Goal: Task Accomplishment & Management: Complete application form

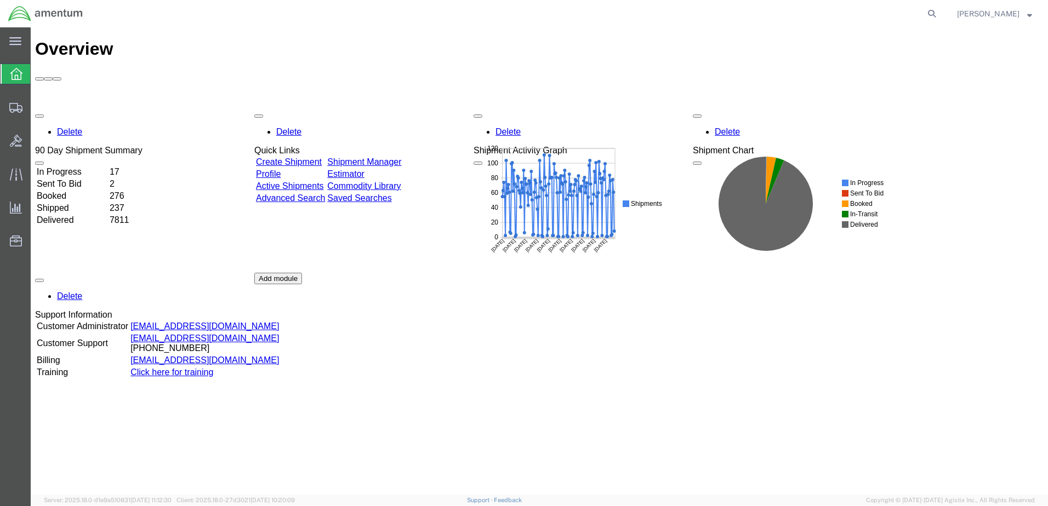
click at [316, 157] on link "Create Shipment" at bounding box center [289, 161] width 66 height 9
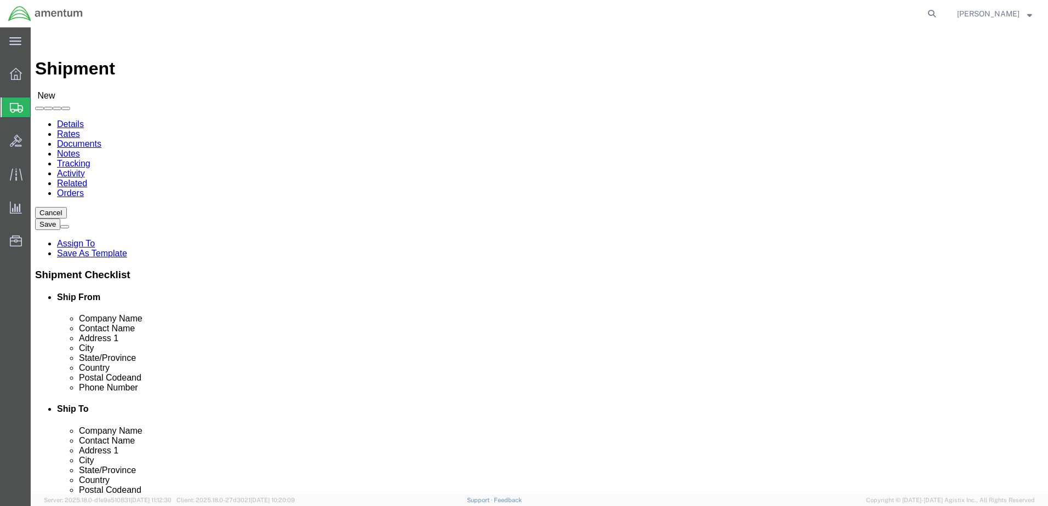
select select
select select "42663"
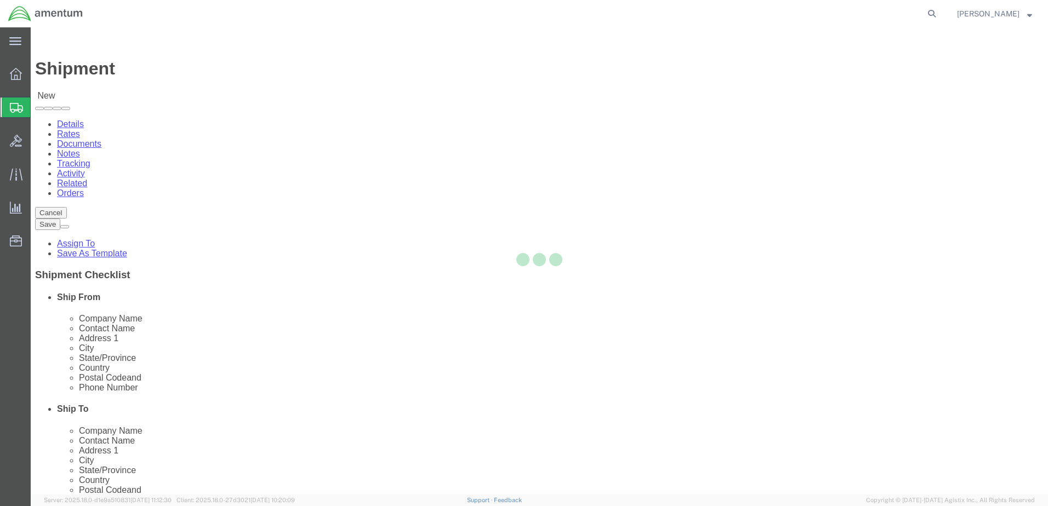
type input "DynCorp International LLC, an Amentum company"
type input "310 The Bridge Street, Suite 400"
type input "Huntsville"
type input "35806"
type input "256-924-3300"
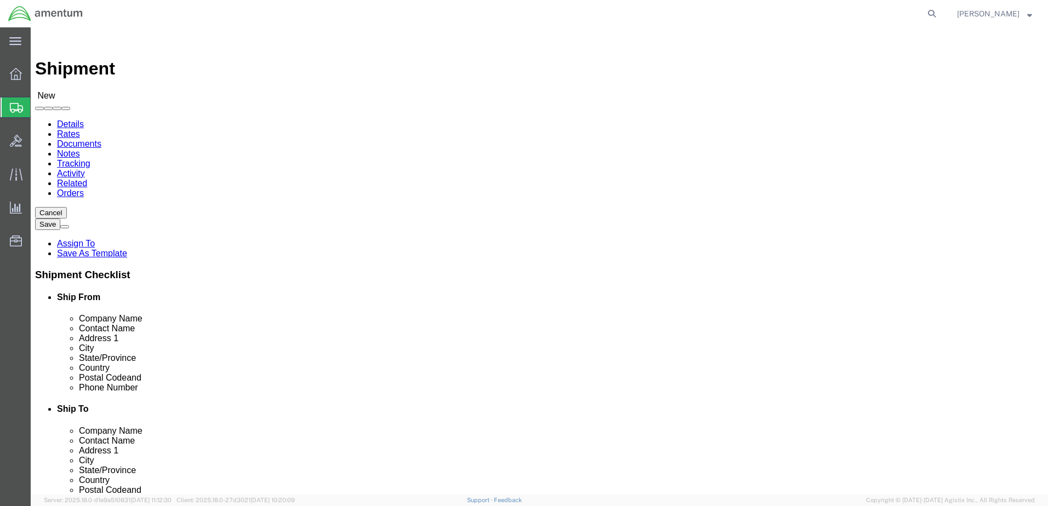
select select "AL"
click input "text"
click input "Martin nWAlt"
click input "Martin WAlt"
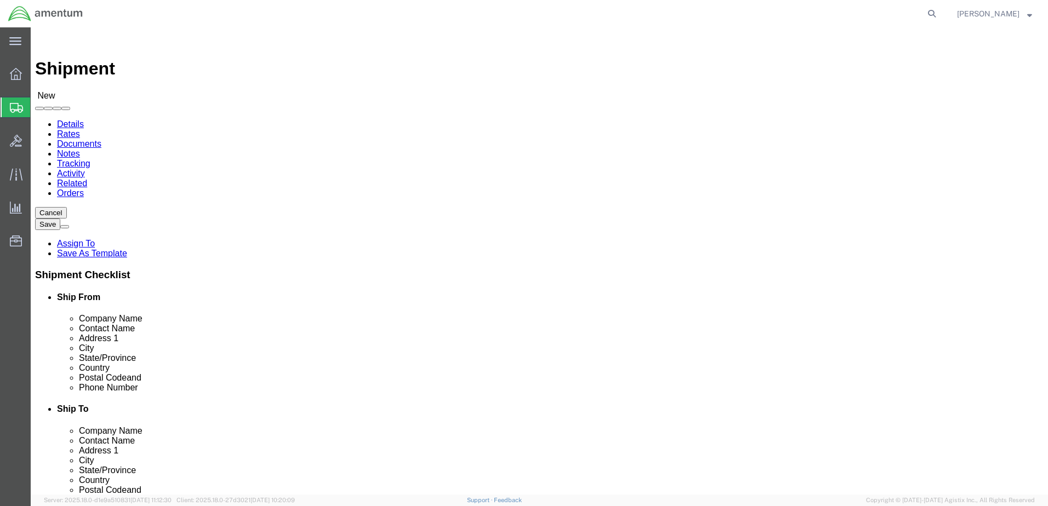
type input "Martin Walt"
click div "Address 1 310 The Bridge Street, Suite 400"
click input "256-924-3300"
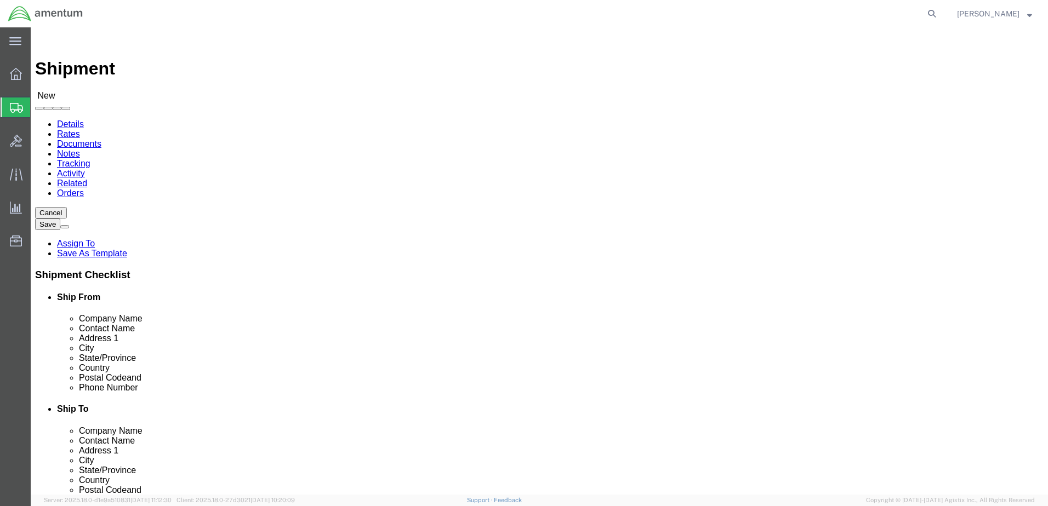
paste input "817) 944-1352"
click input "817) 944-1352"
type input "817-944-1352"
click label
click input "checkbox"
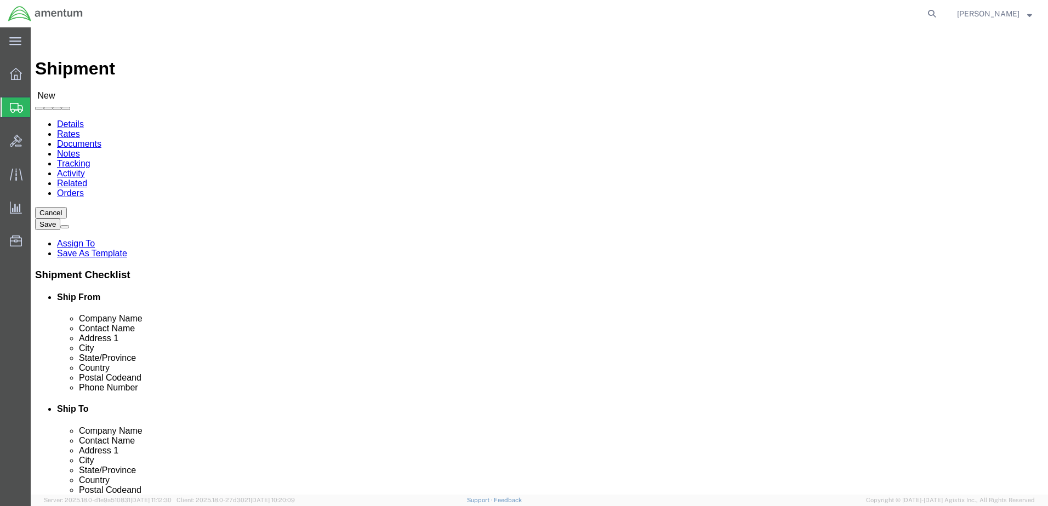
checkbox input "true"
click div "Postal Code 35806"
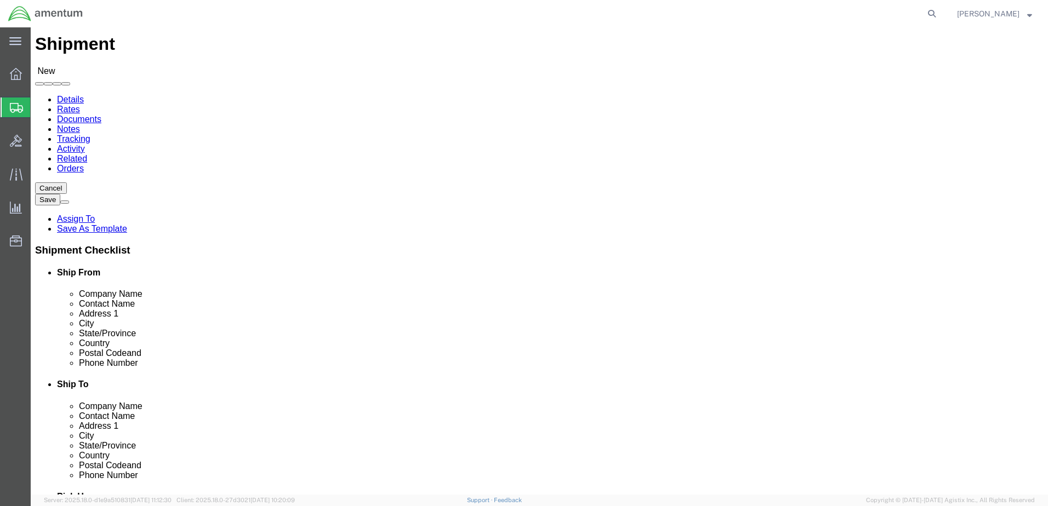
scroll to position [0, 0]
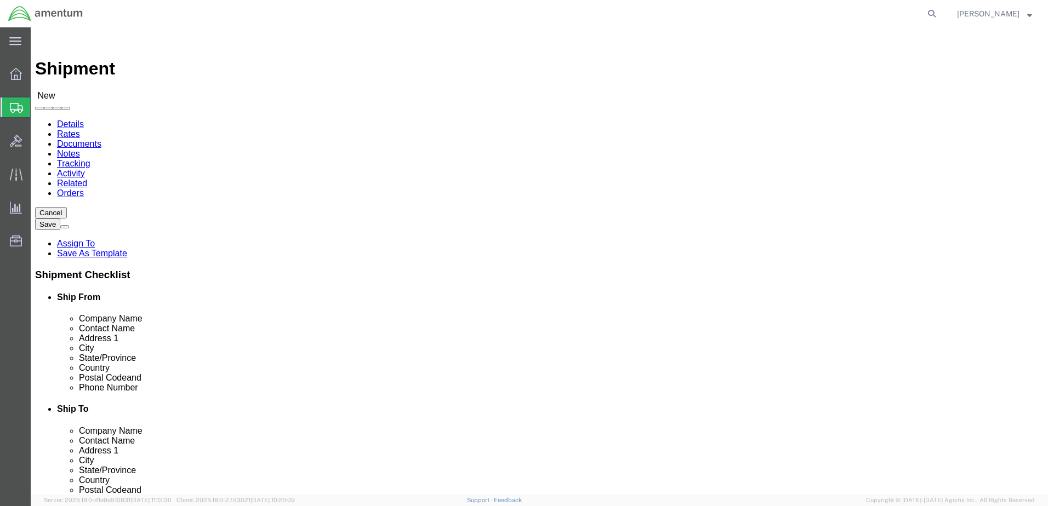
click icon
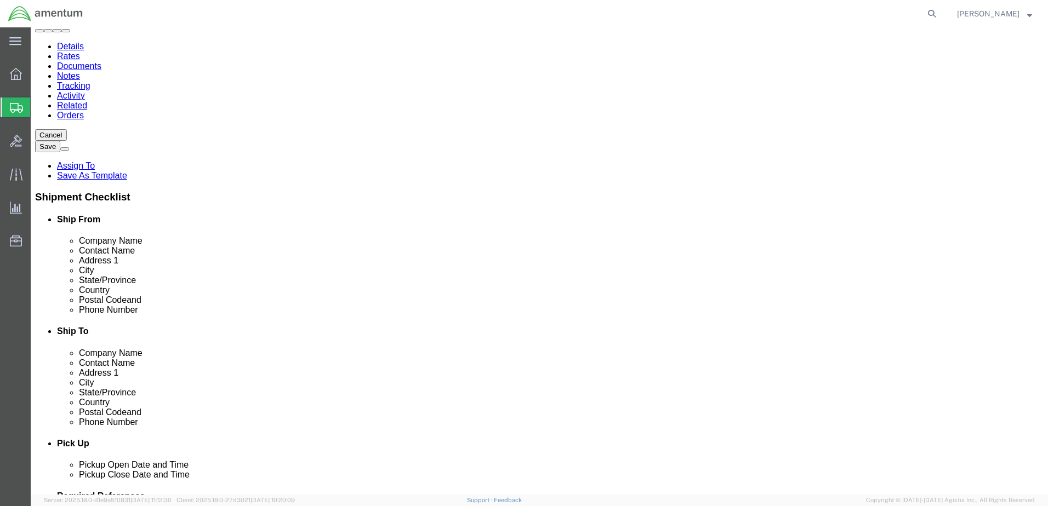
scroll to position [110, 0]
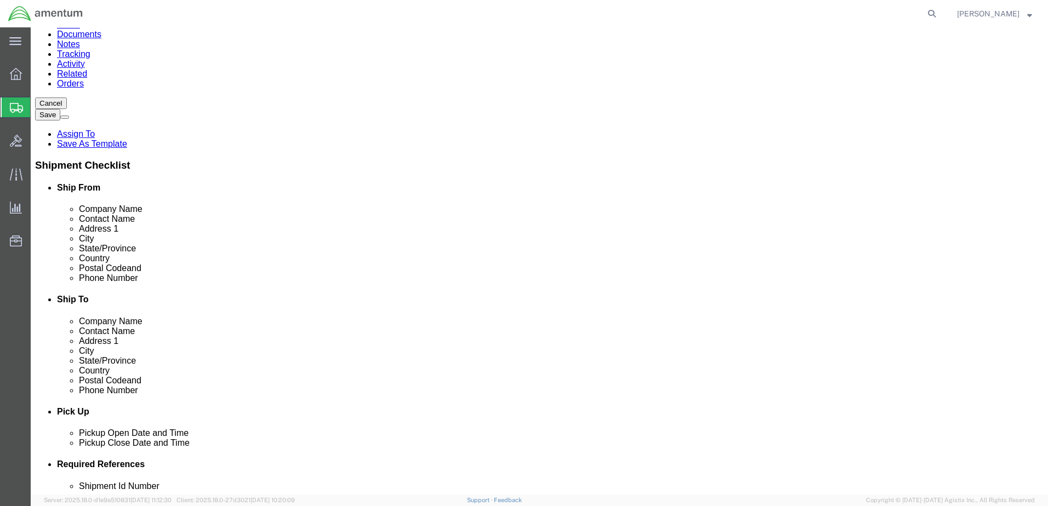
click icon
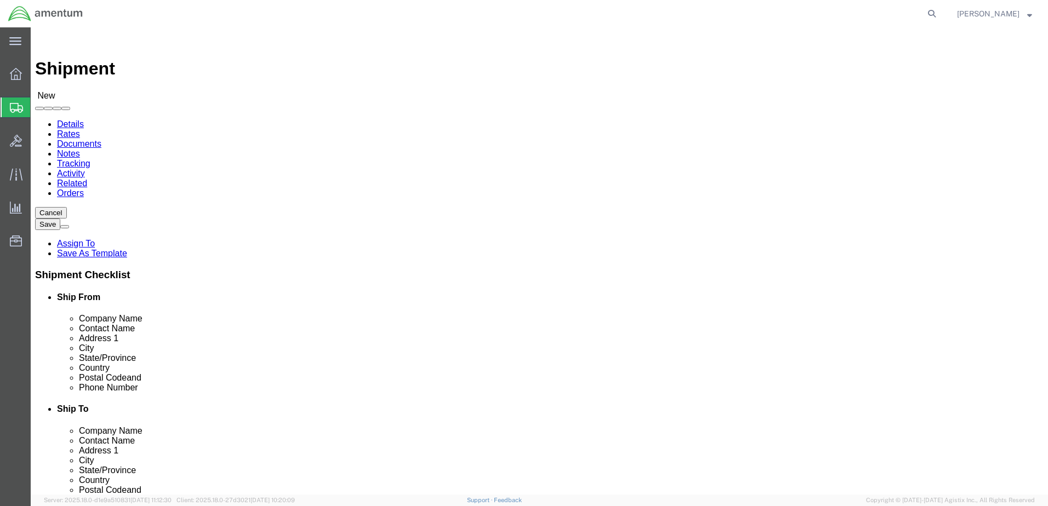
scroll to position [4373, 0]
drag, startPoint x: 772, startPoint y: 204, endPoint x: 783, endPoint y: 497, distance: 292.9
select select "72491"
type input "Amentum Services, Inc"
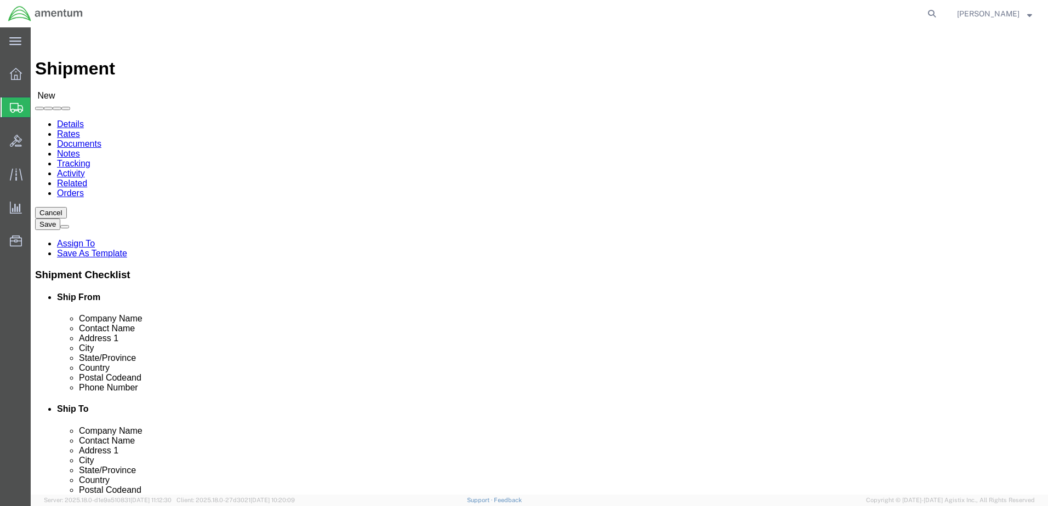
type input "Condon Rd, BLDG 2402"
type input "Felker Army Airfield"
type input "Fort Eustis"
type input "23604"
select select "VA"
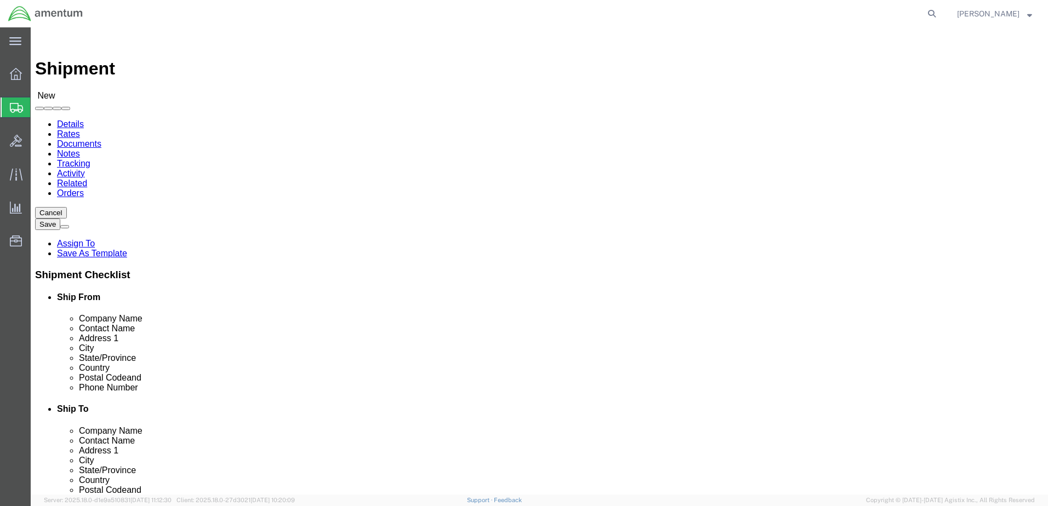
click div "Location TACLS_EUS_Fort Eustis, VA My Profile Location 1002-4122-6 1006-5256-0 …"
click input "text"
type input "Hector Lopez"
click label "Address 2"
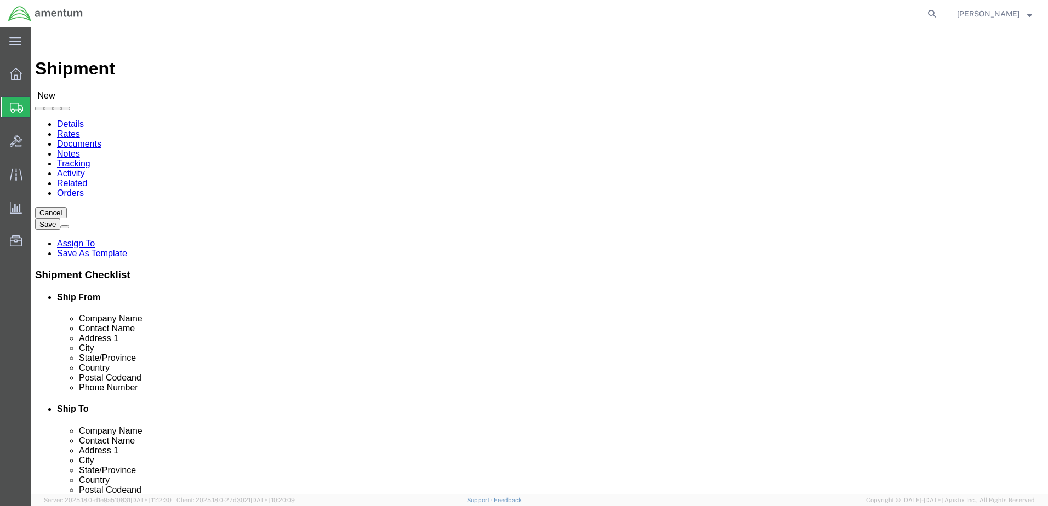
paste input "817-944-0532"
type input "817-944-0532"
click div "Location TACLS_EUS_Fort Eustis, VA My Profile Location 1002-4122-6 1006-5256-0 …"
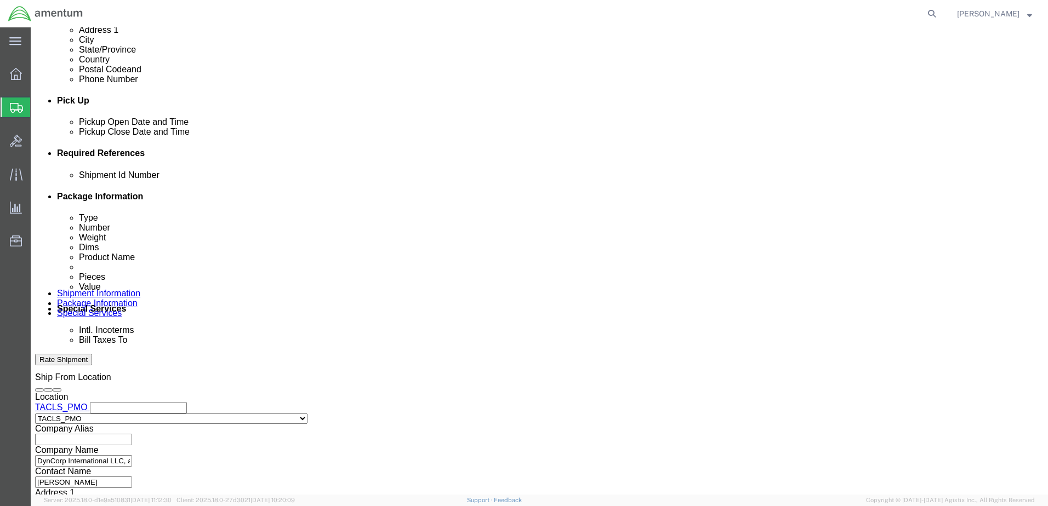
scroll to position [474, 0]
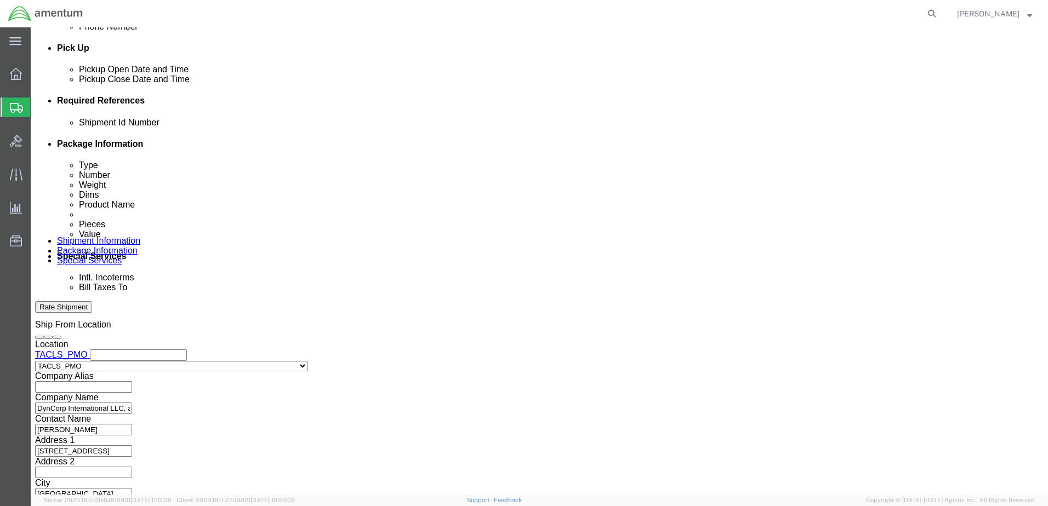
click input "text"
type input "DATA PLATES"
click div "Leg 1 Mode Select Air Less than Truckload Multi-Leg Ocean Freight Rail Small Pa…"
click button "Continue"
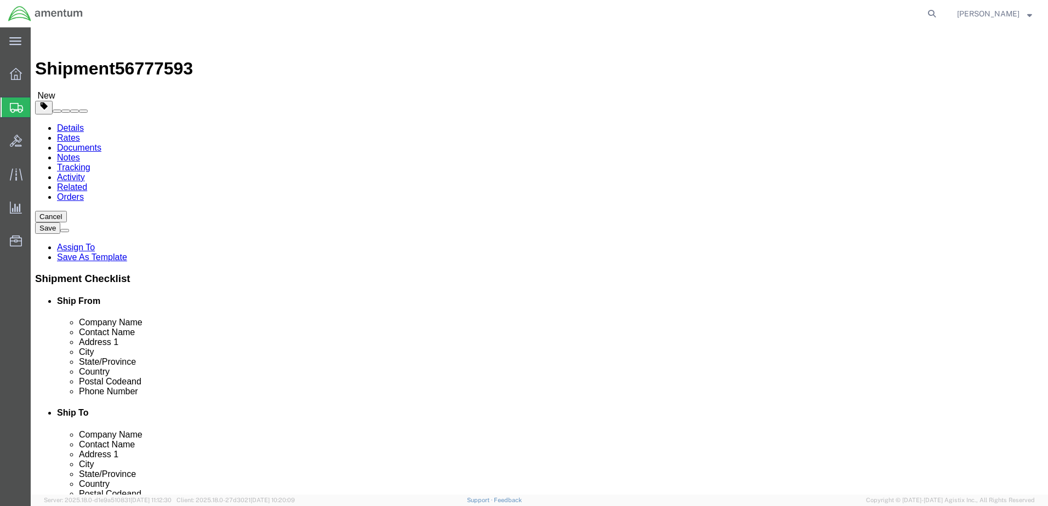
click select "Select BCK Boxes Bale(s) Basket(s) Bolt(s) Bottle(s) Buckets Bulk Bundle(s) Can…"
select select "ENV"
click select "Select BCK Boxes Bale(s) Basket(s) Bolt(s) Bottle(s) Buckets Bulk Bundle(s) Can…"
type input "9.50"
type input "12.50"
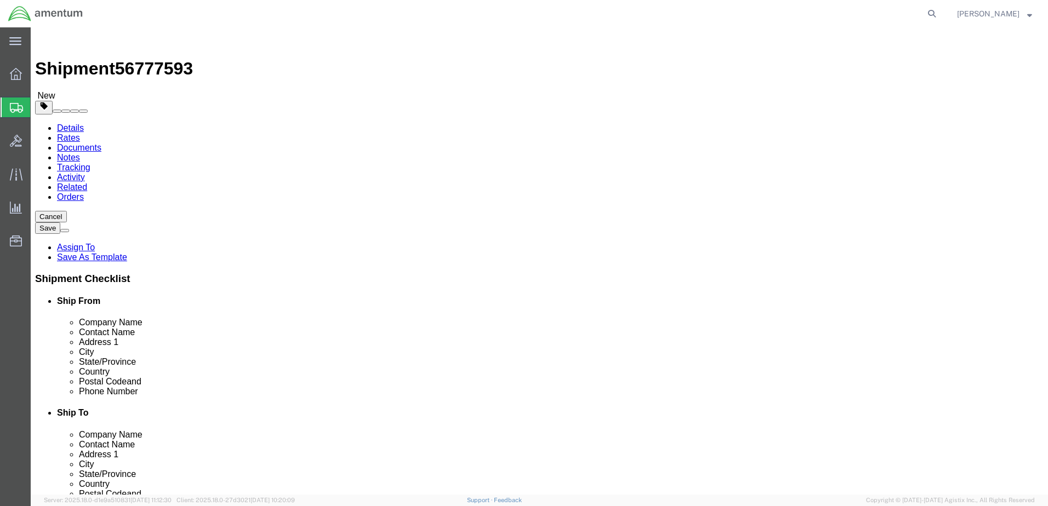
type input "0.25"
type input "1"
click link "Add Content"
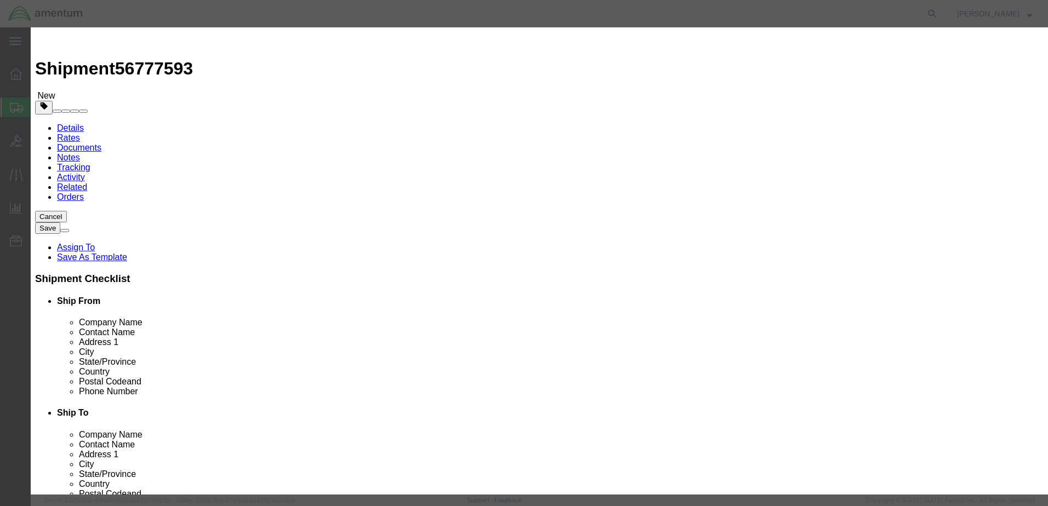
click input "text"
type input "AC PARTS"
select select "US"
click input "0"
type input "1"
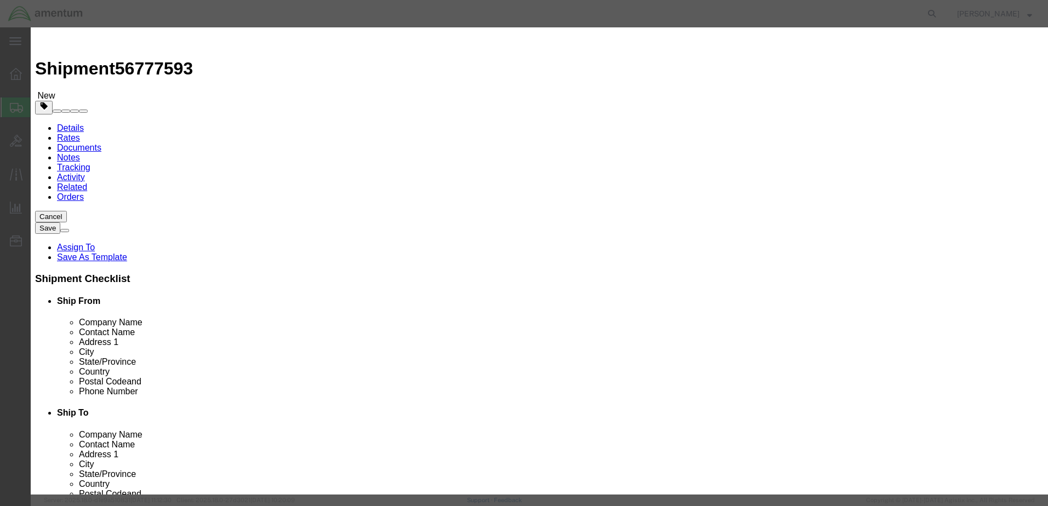
click input "text"
type input "500"
click button "Save & Close"
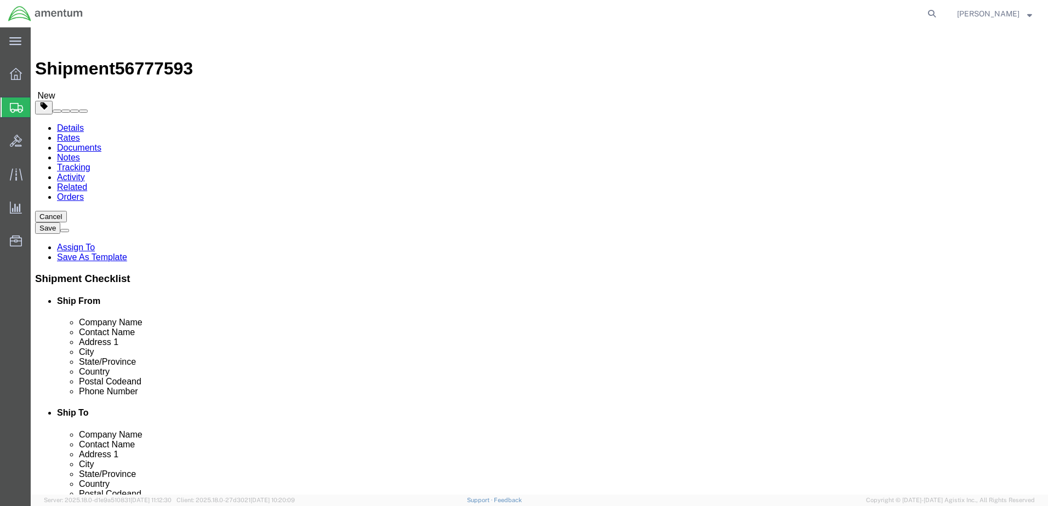
click button "Rate Shipment"
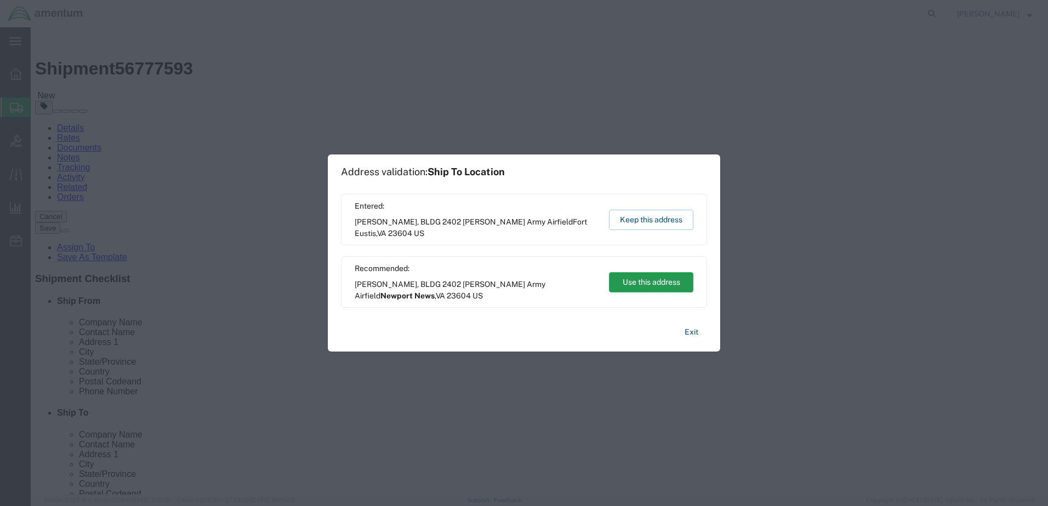
click at [654, 289] on button "Use this address" at bounding box center [651, 282] width 84 height 20
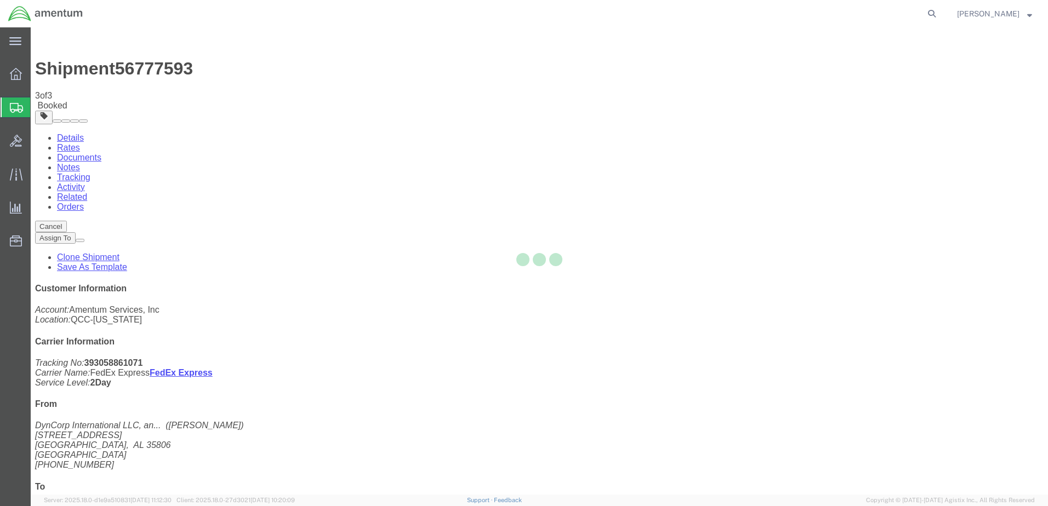
select select "42663"
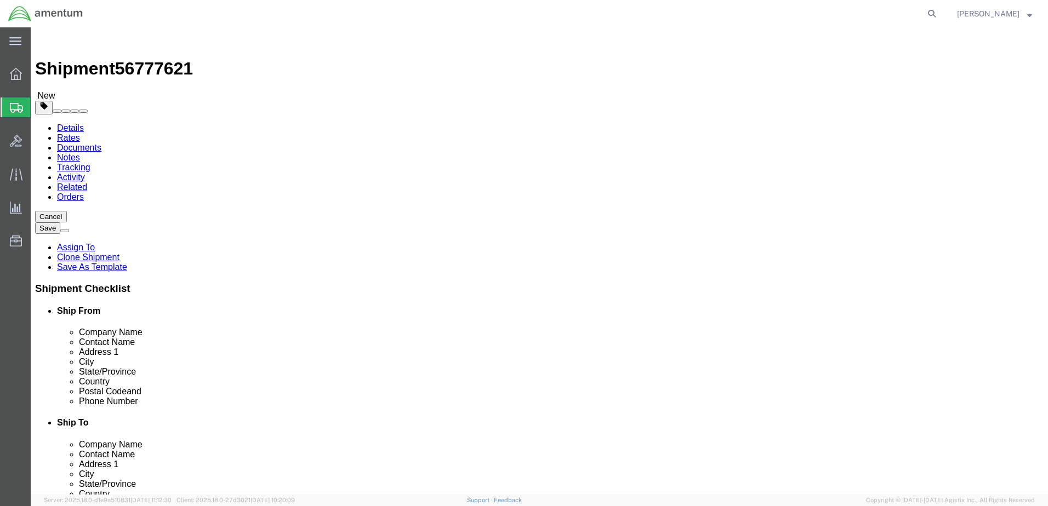
scroll to position [3216, 0]
select select "42676"
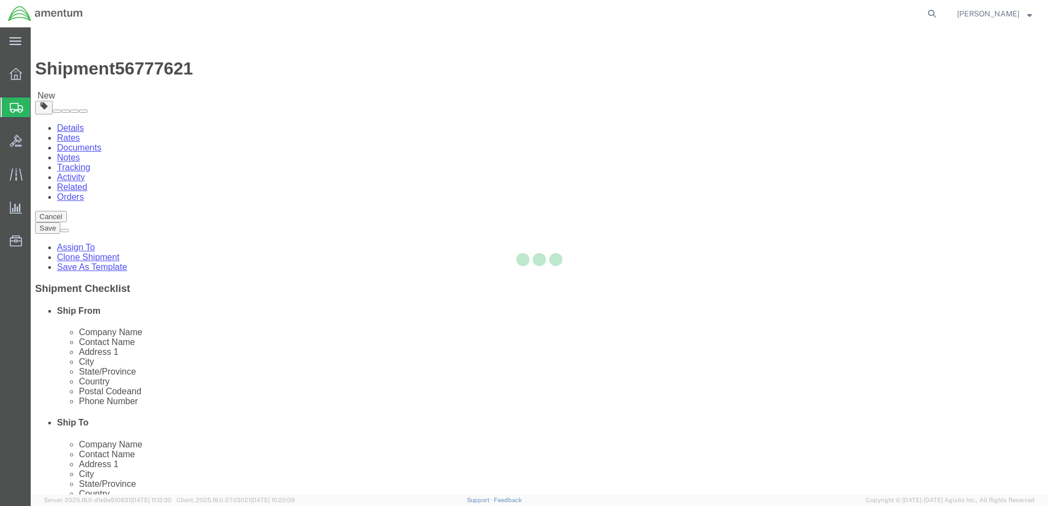
type input "29605"
type input "(864) 678-6000"
select select "SC"
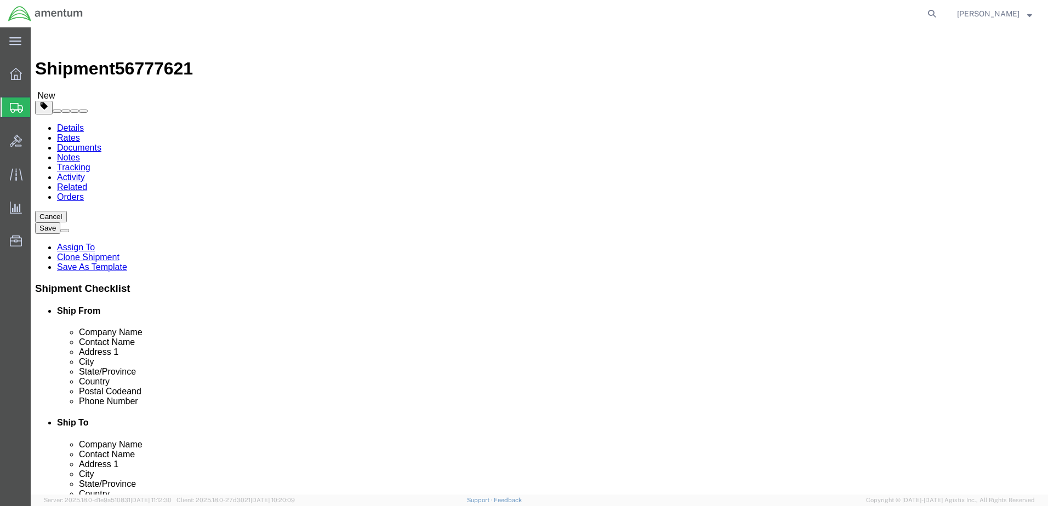
click input "Hector Lopez"
type input "Robert Serafini"
click div "Location TACLS_006-Steven's Aviation Select My Profile Location 1002-4122-6 100…"
click input "(864) 678-6000"
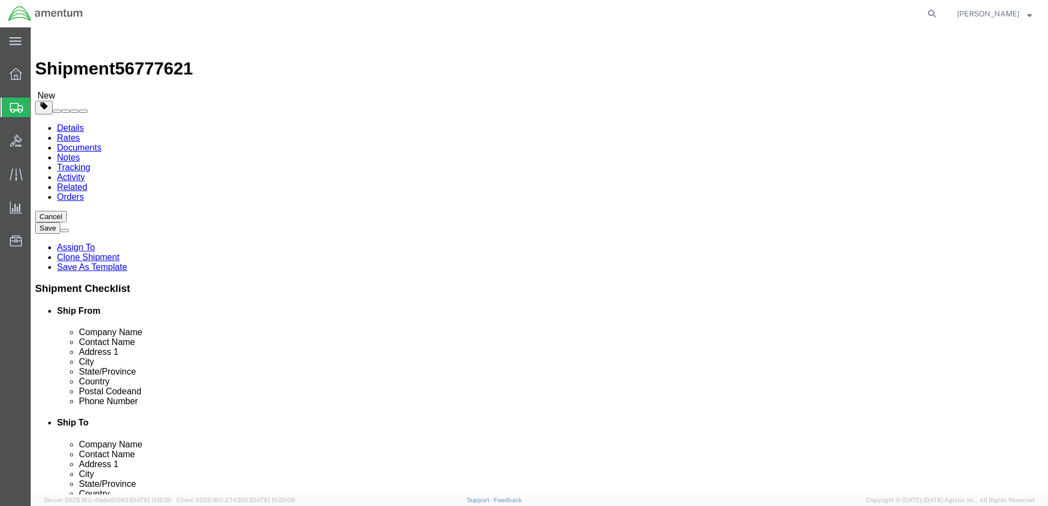
click input "(864) 678-6000"
paste input "817-944-1156"
type input "817-944-1156"
click label "City"
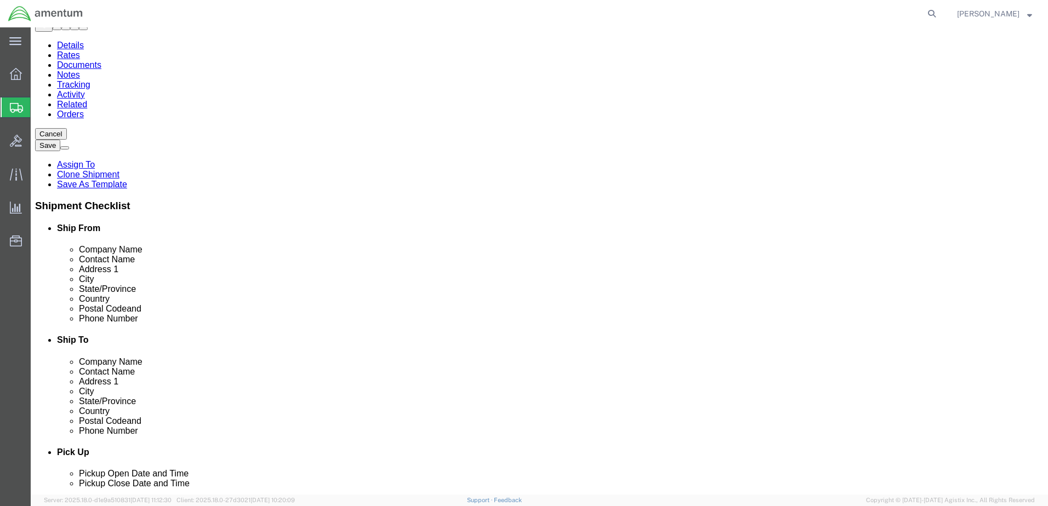
scroll to position [0, 0]
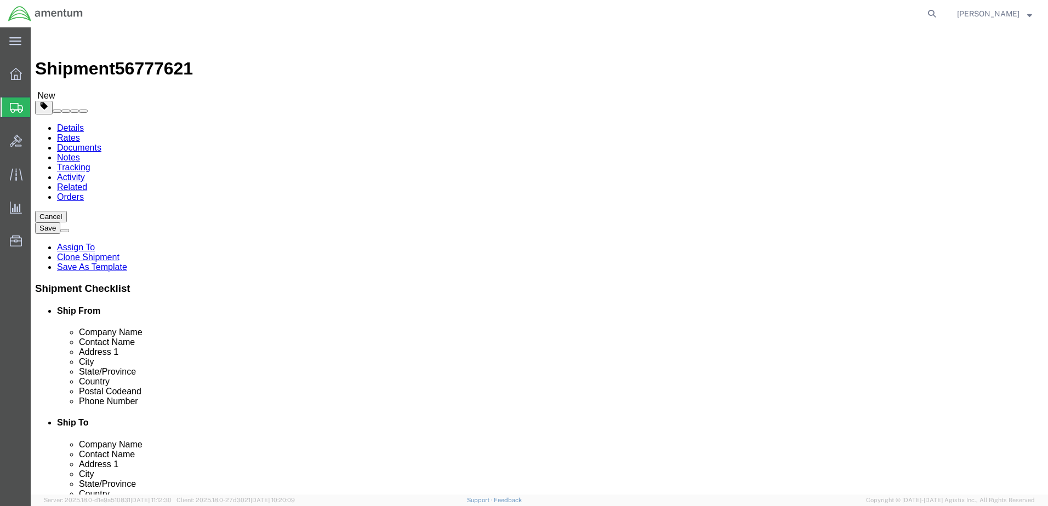
click button "Rate Shipment"
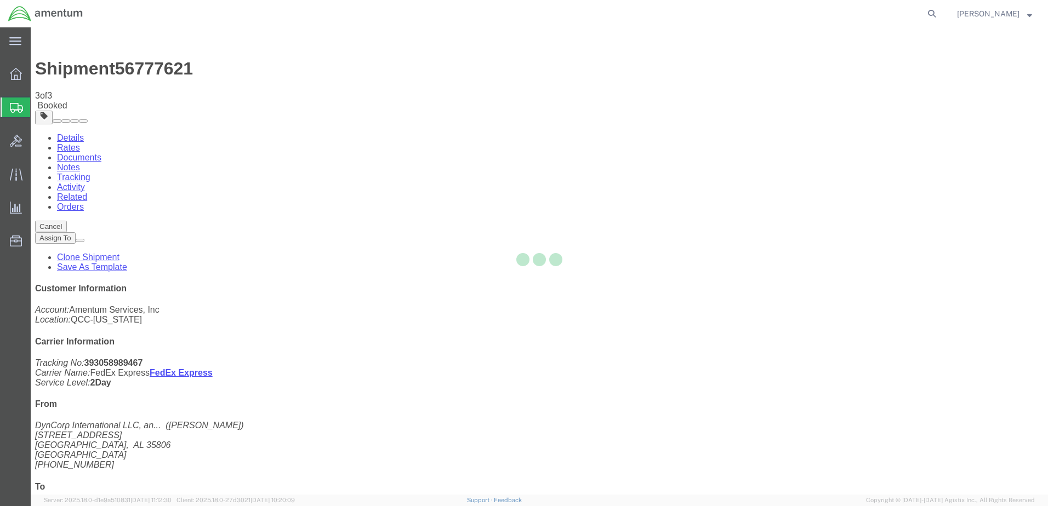
select select "42663"
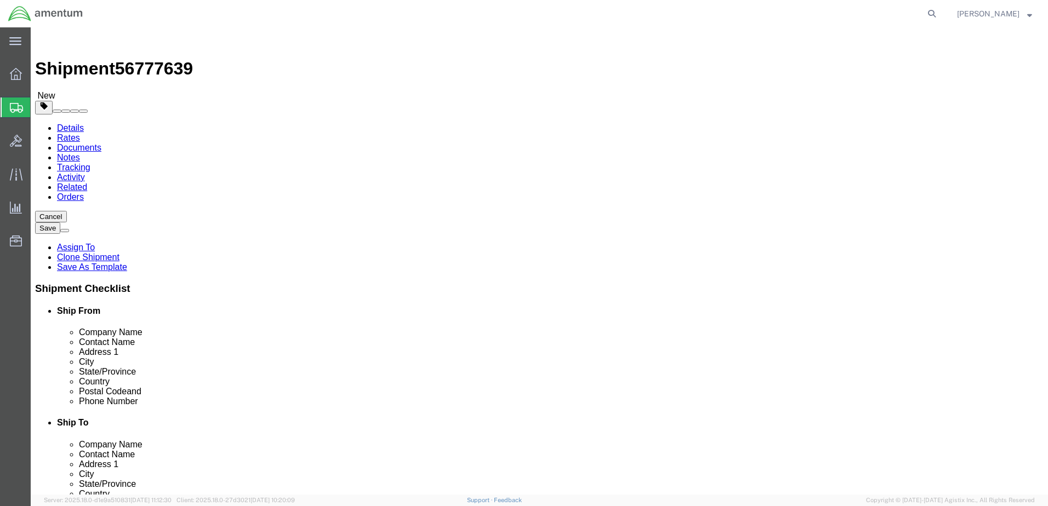
scroll to position [3660, 0]
select select "42695"
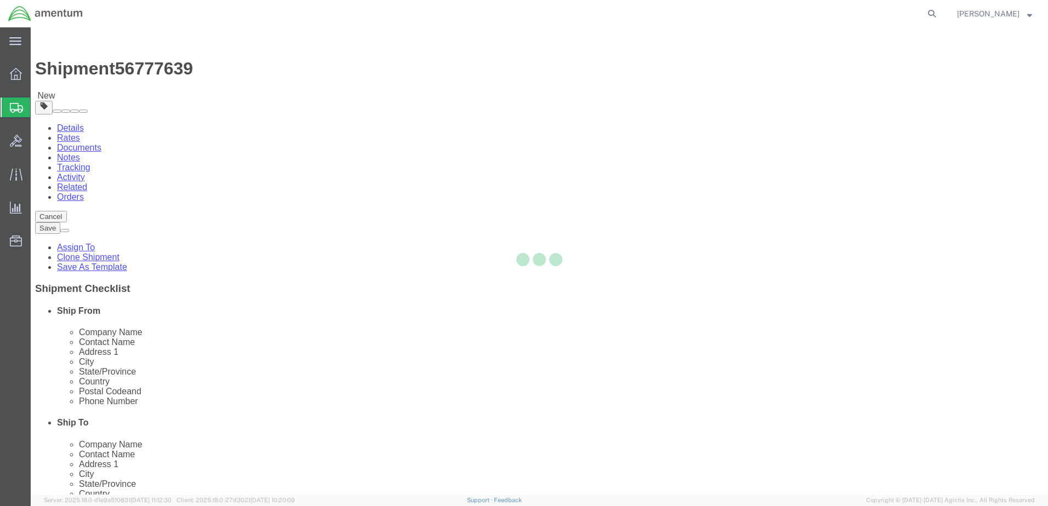
type input "1501 INDUSTRIAL PARK RD"
type input "BLDG D"
type input "HAMMOND"
type input "70401"
select select "LA"
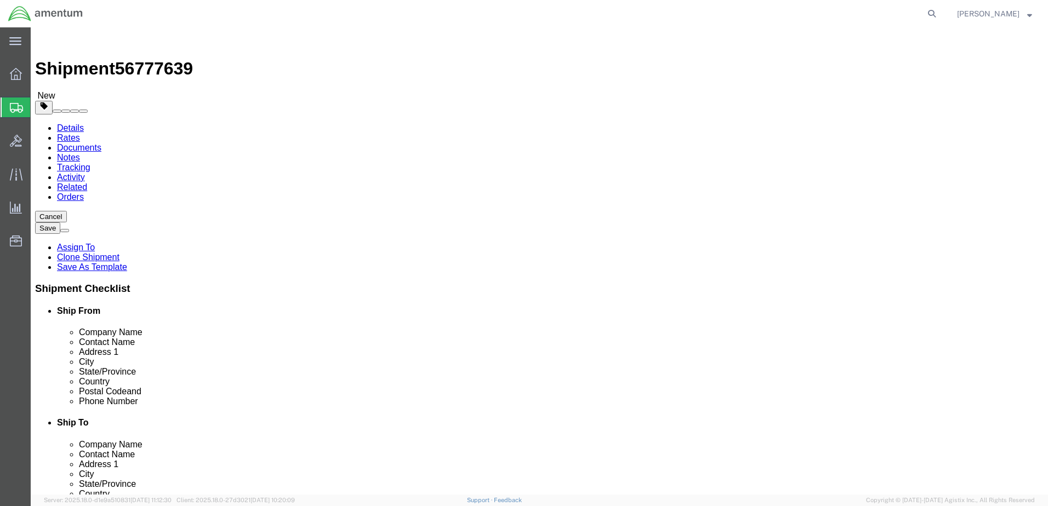
paste input "Mark Dunston"
type input "Mark Dunston"
click label "City"
paste input "817) 944-0295"
click input "817) 944-0295"
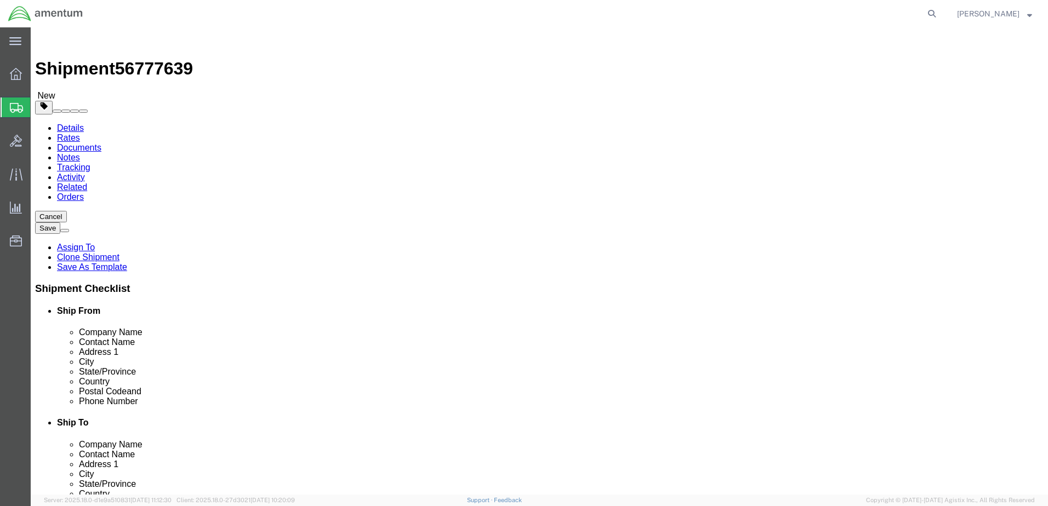
type input "817-944-0295"
click label
click input "checkbox"
checkbox input "true"
click button "Rate Shipment"
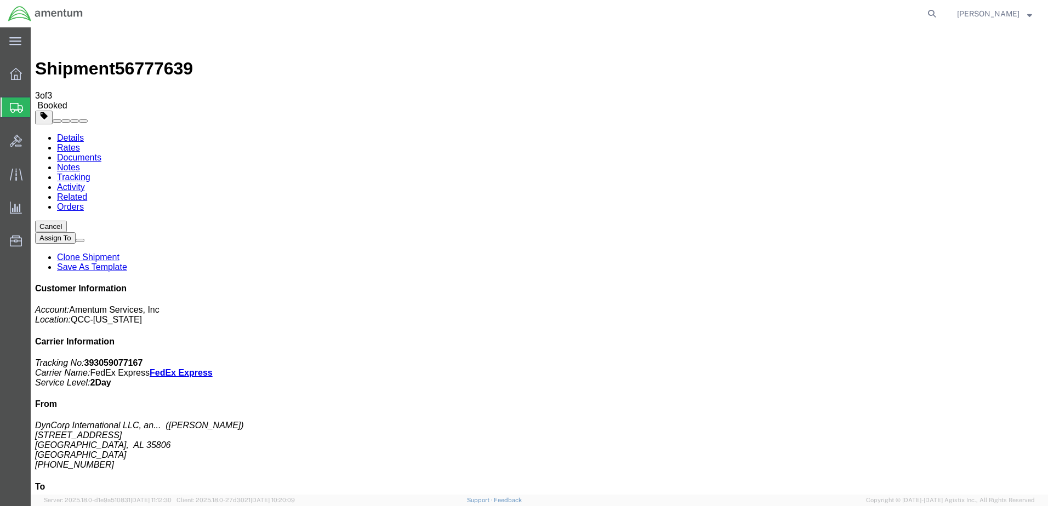
drag, startPoint x: 457, startPoint y: 193, endPoint x: 648, endPoint y: 250, distance: 199.1
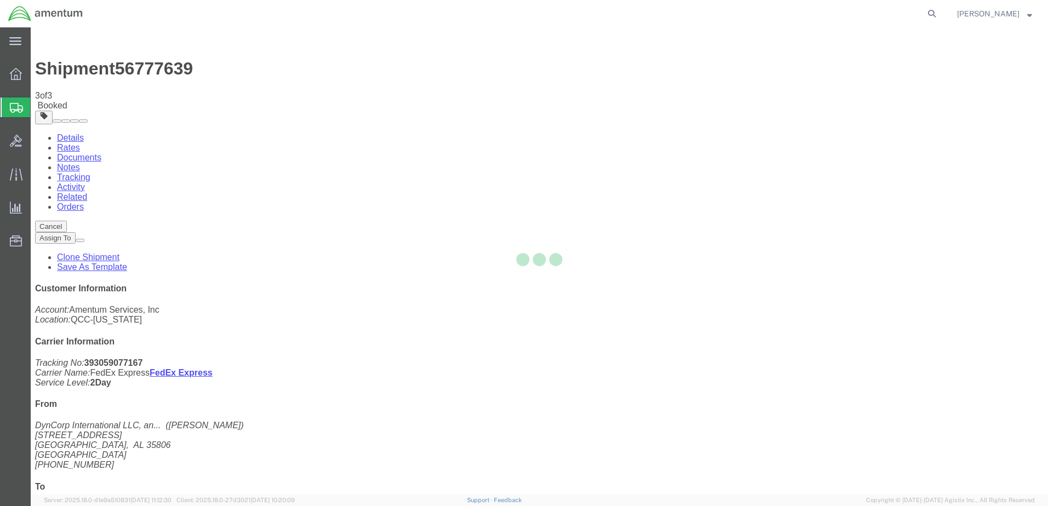
select select "42663"
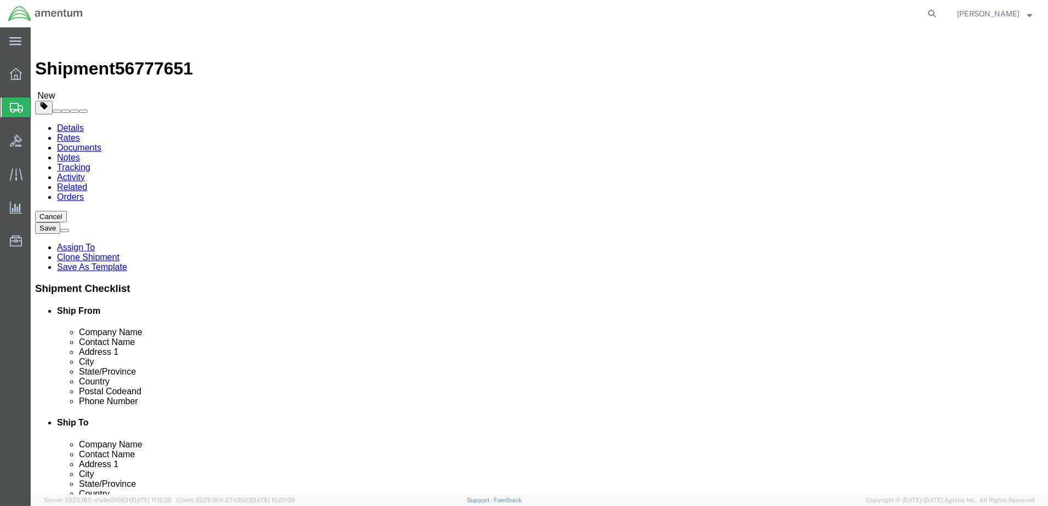
scroll to position [3715, 0]
select select "42696"
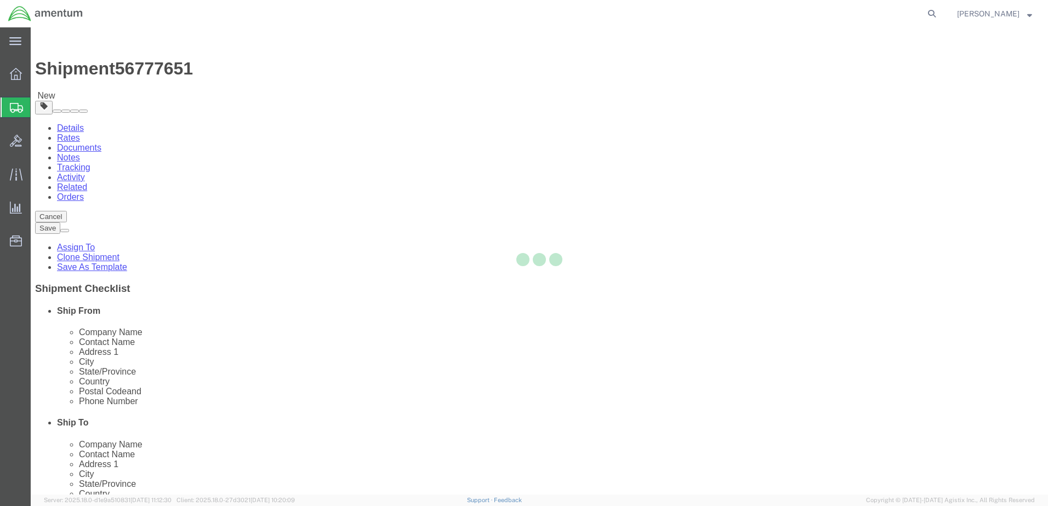
type input "39232"
select select "MS"
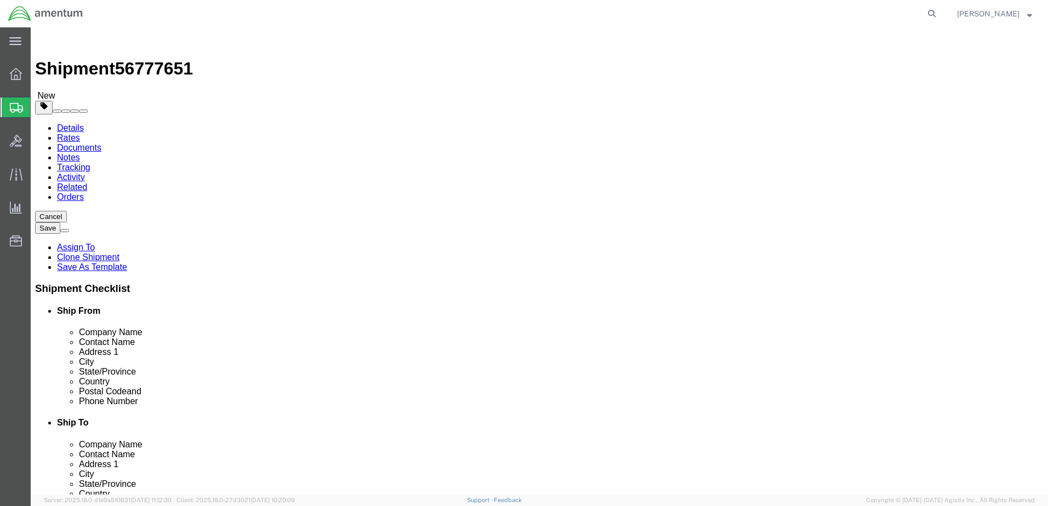
click input "Mark Dunston"
click input "text"
type input "John Allen"
paste input "601-214-6050"
type input "601-214-6050"
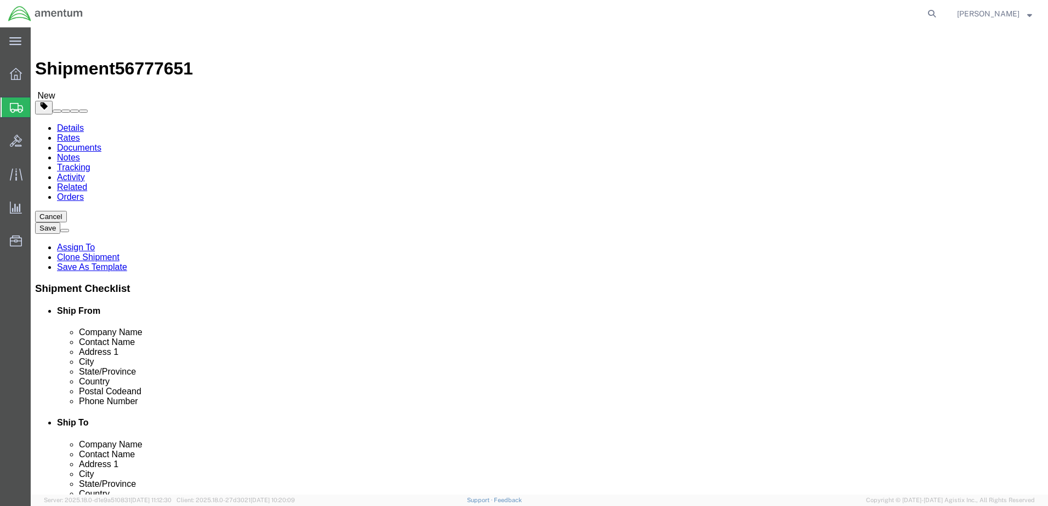
click div "City HAMMOND"
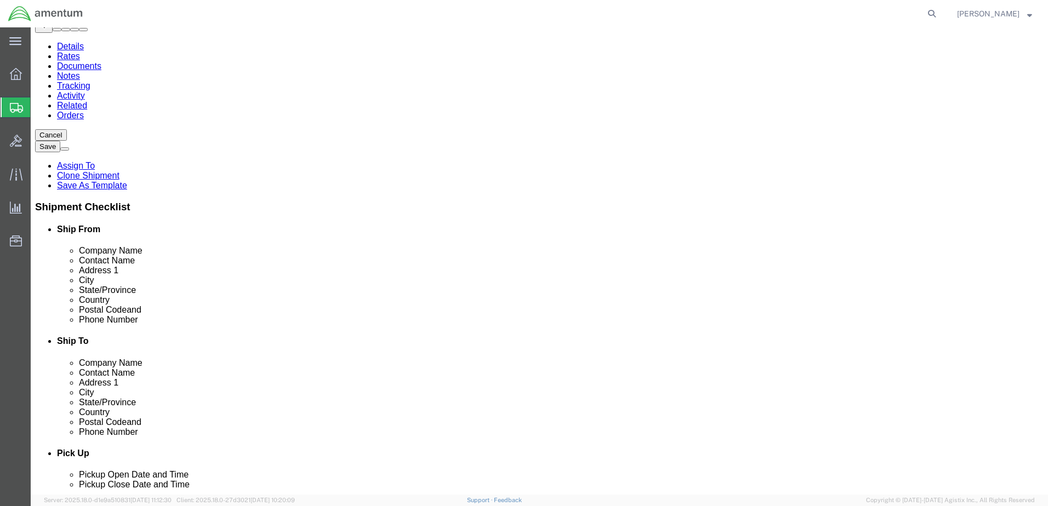
scroll to position [0, 0]
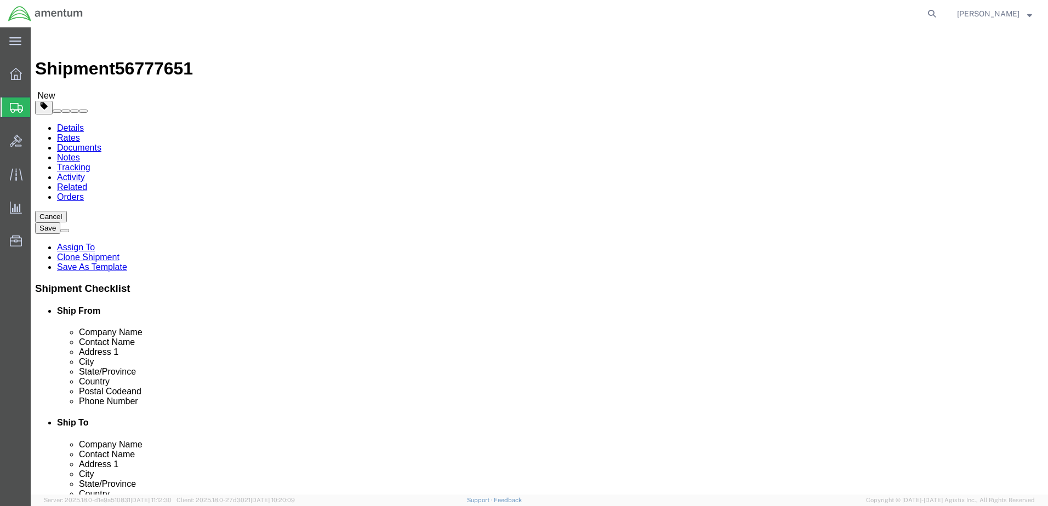
click button "Rate Shipment"
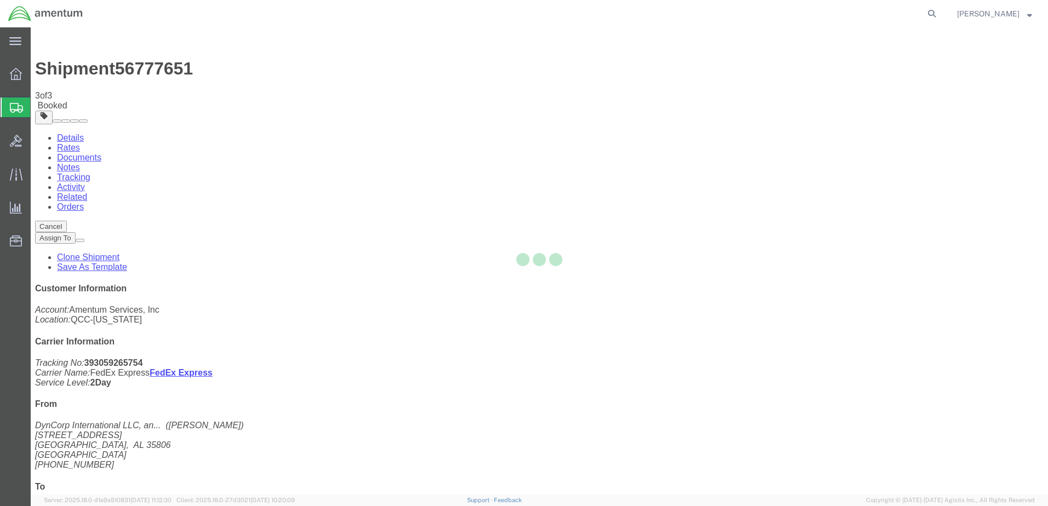
select select "42663"
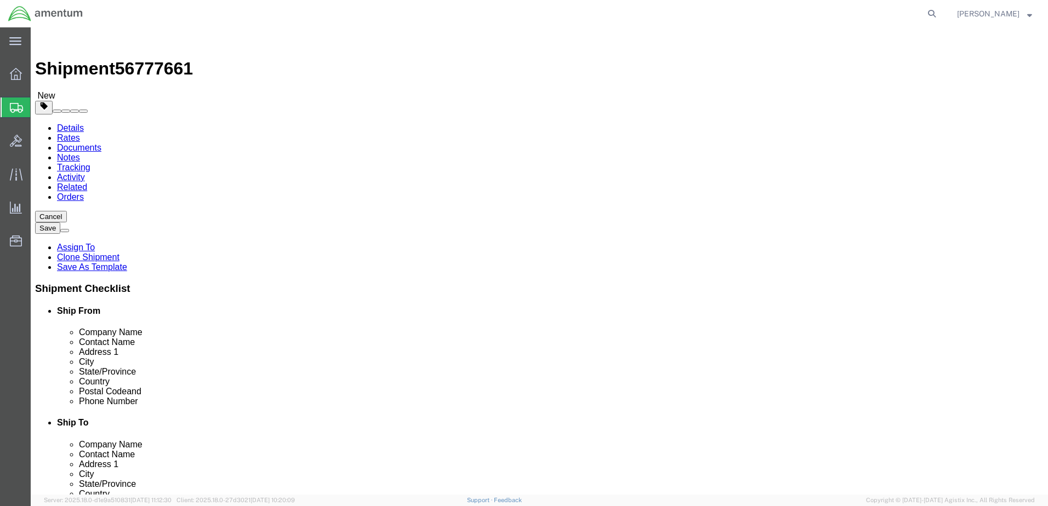
scroll to position [3847, 0]
select select "42709"
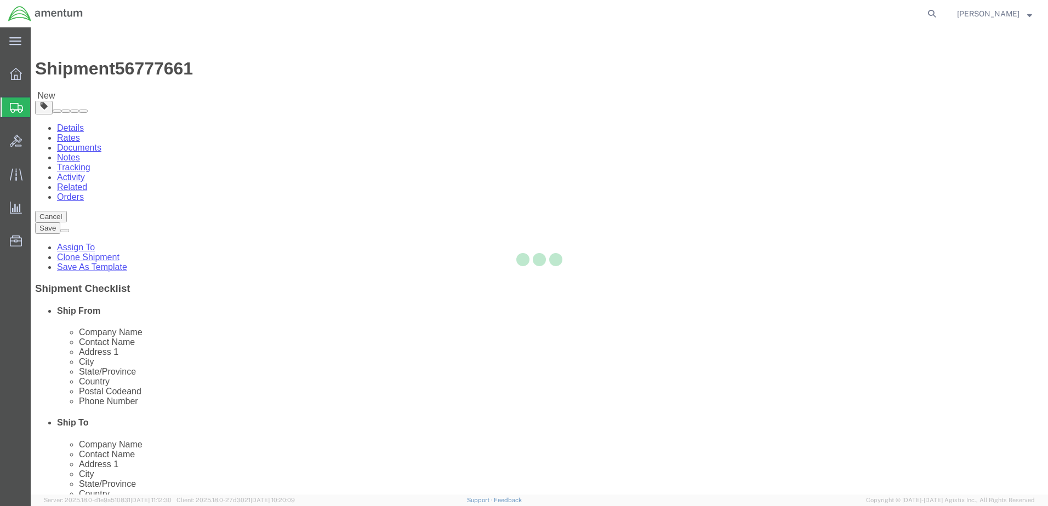
type input "08641"
type input "215-584-0142"
type input "daniel.martin@amentum.com"
checkbox input "true"
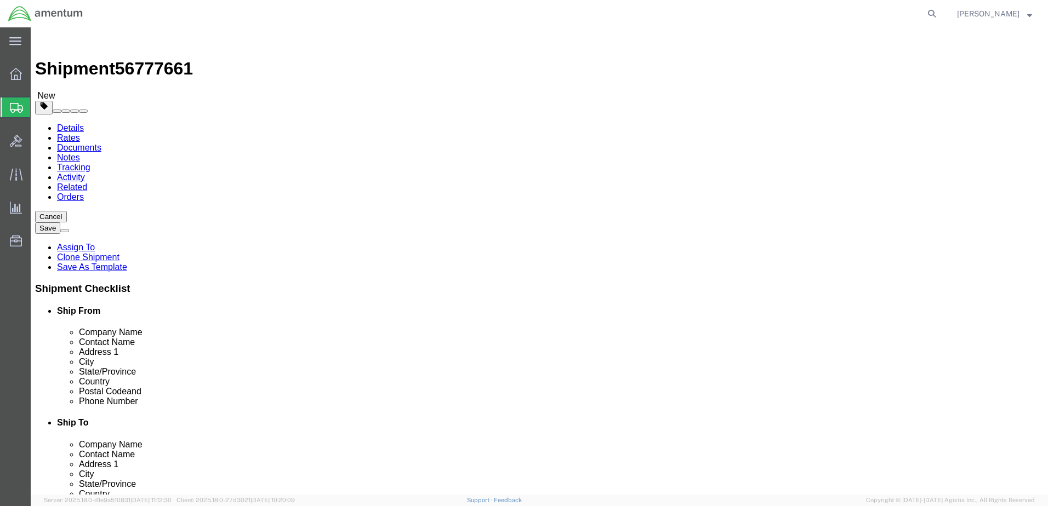
select select "NJ"
click button "Rate Shipment"
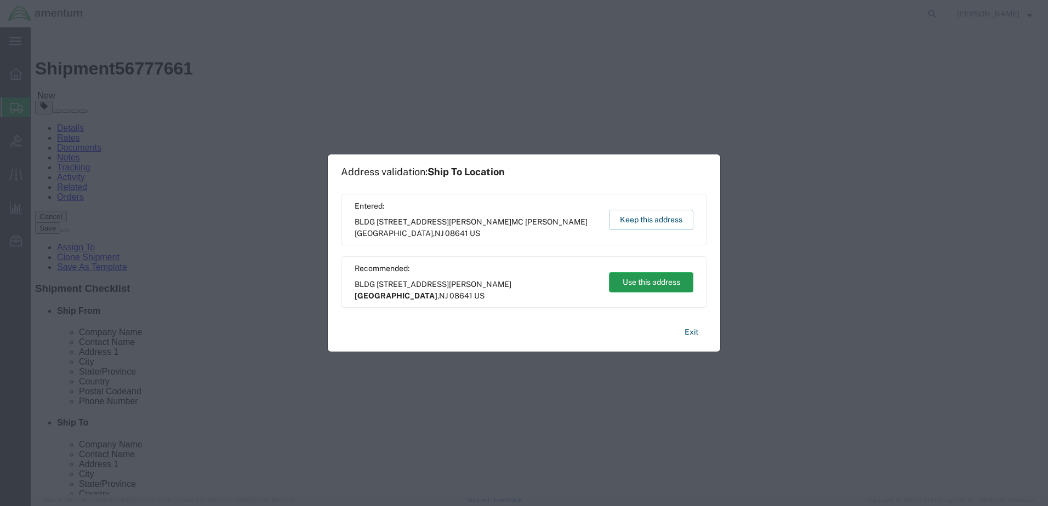
click at [641, 281] on button "Use this address" at bounding box center [651, 282] width 84 height 20
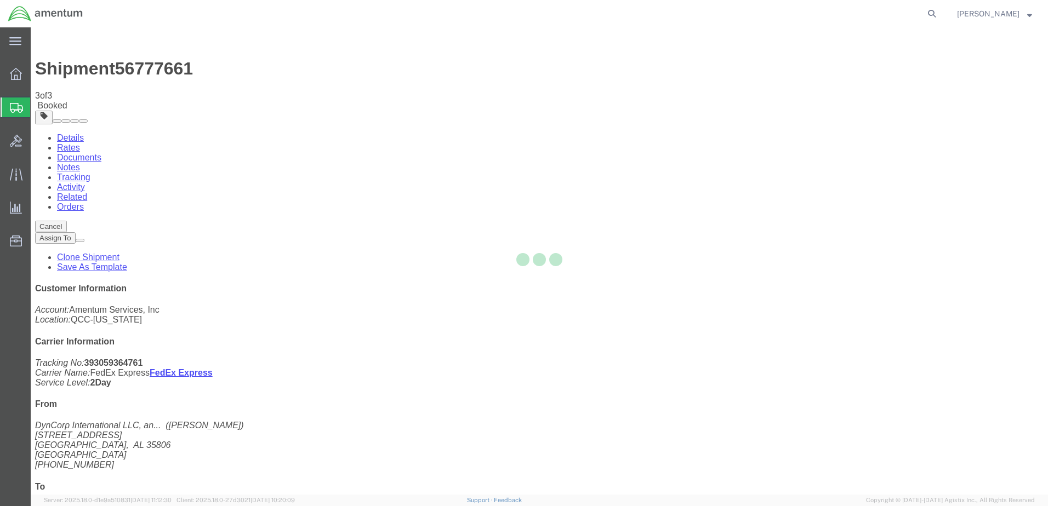
select select "42663"
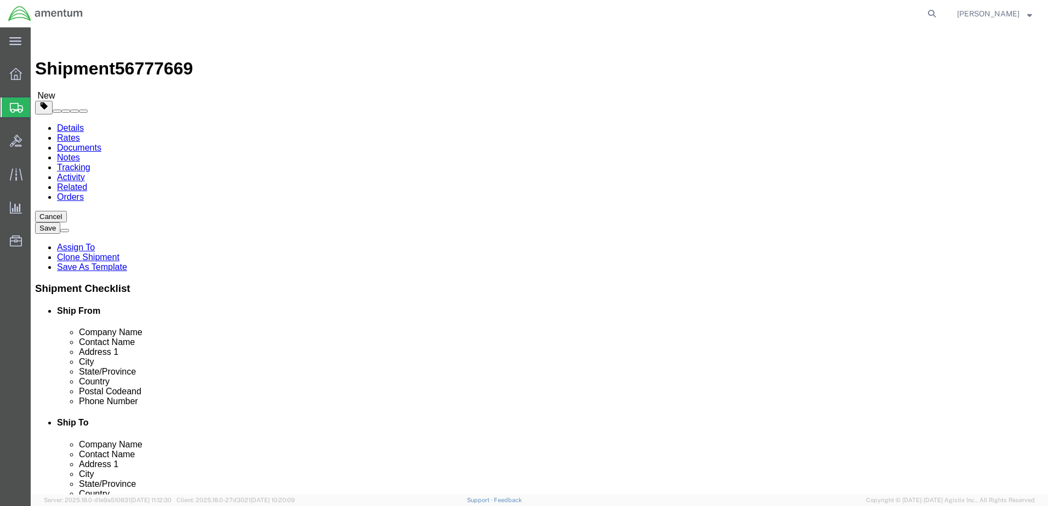
scroll to position [3820, 0]
select select "42712"
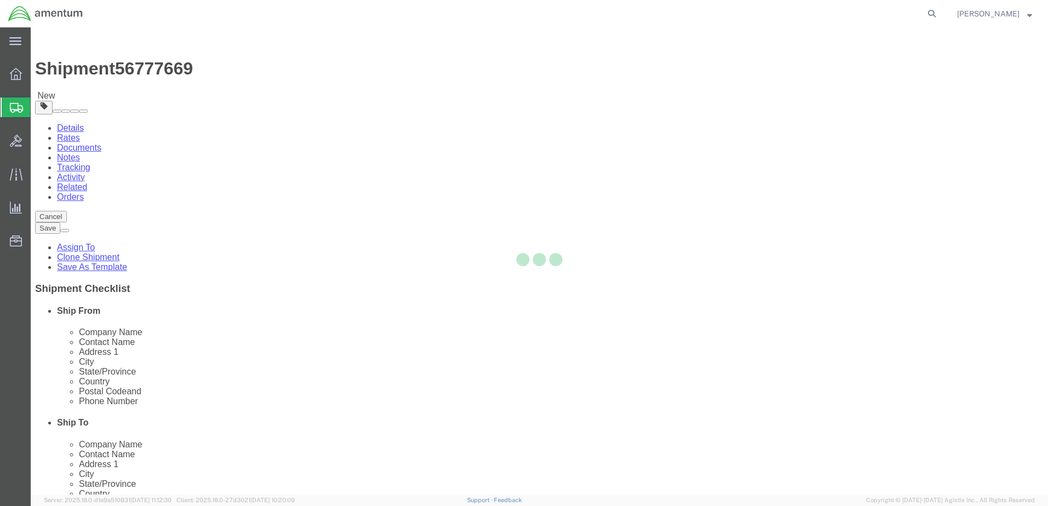
type input "Amentum Services, Inc."
type input "393 SURVEYOR ST"
type input "C 2-228 AVN"
type input "POPE ARMY AIRFIELD"
type input "28308"
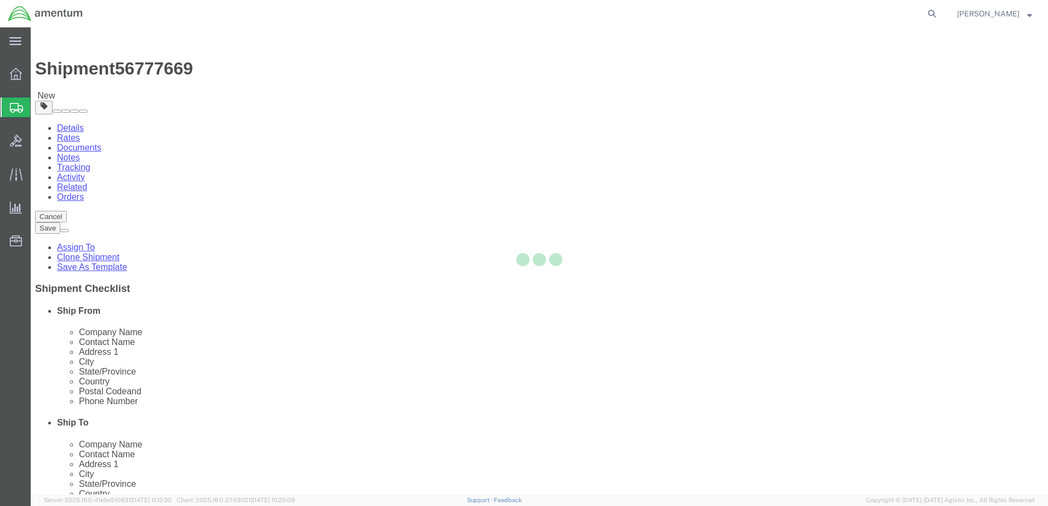
checkbox input "false"
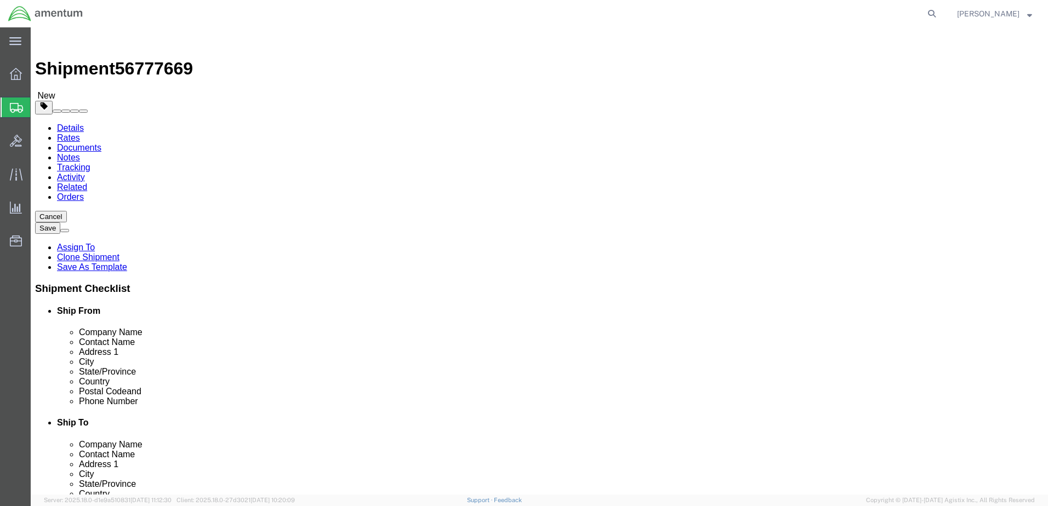
select select "NC"
click input "text"
type input "Cleo Johnson"
click p "- Amentum Services, Inc. - (Cleo Johnson) 393 SURVEYOR ST, C 2-228 AVN, Bldg 70…"
select select
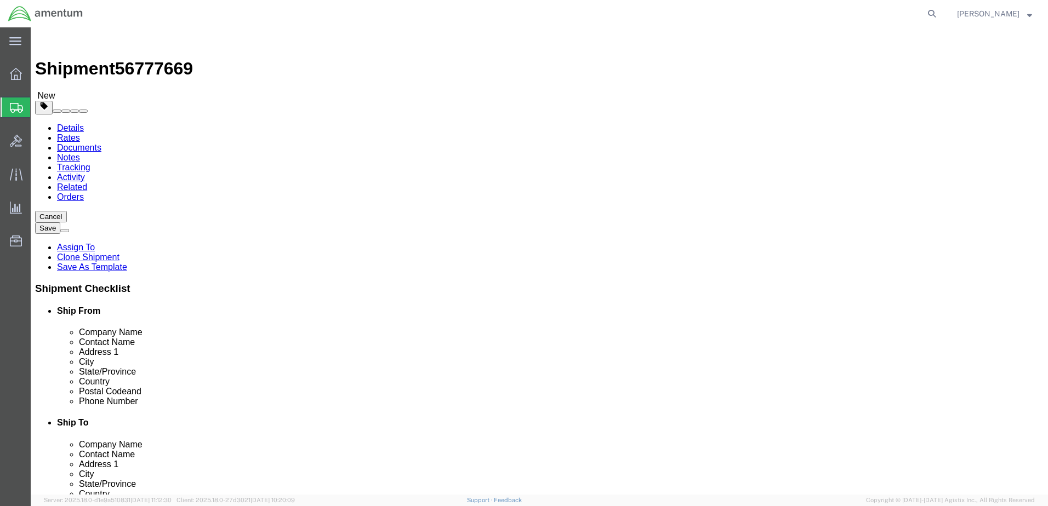
type input "Cleo Johnson"
type input "C 2-228 AVN, Bldg 708, Hangar 5"
type input "28308-2711"
type input "910-624-3456"
type input "marcus.swanson@amentum.com"
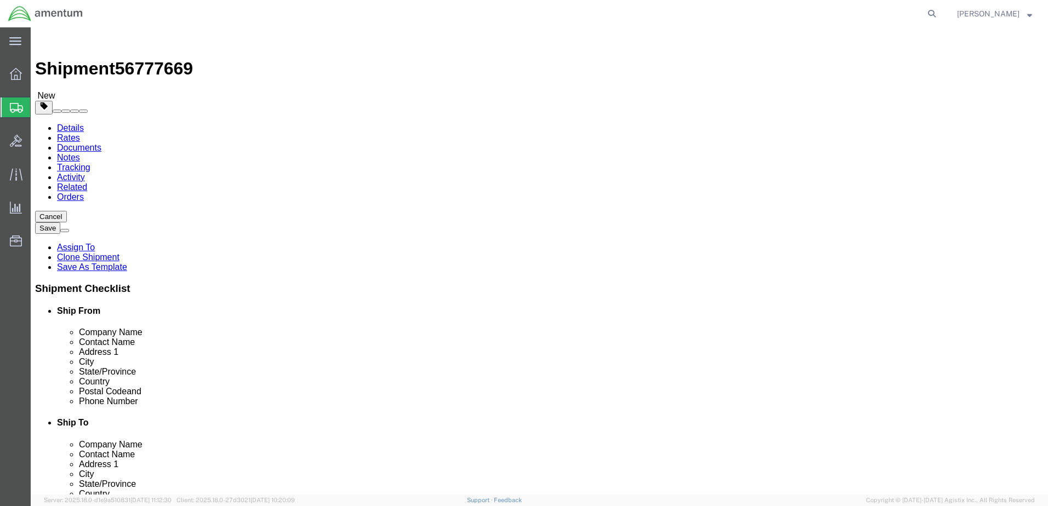
checkbox input "true"
select select "NC"
type input "Cleo Johnson"
drag, startPoint x: 910, startPoint y: 446, endPoint x: 840, endPoint y: 401, distance: 84.1
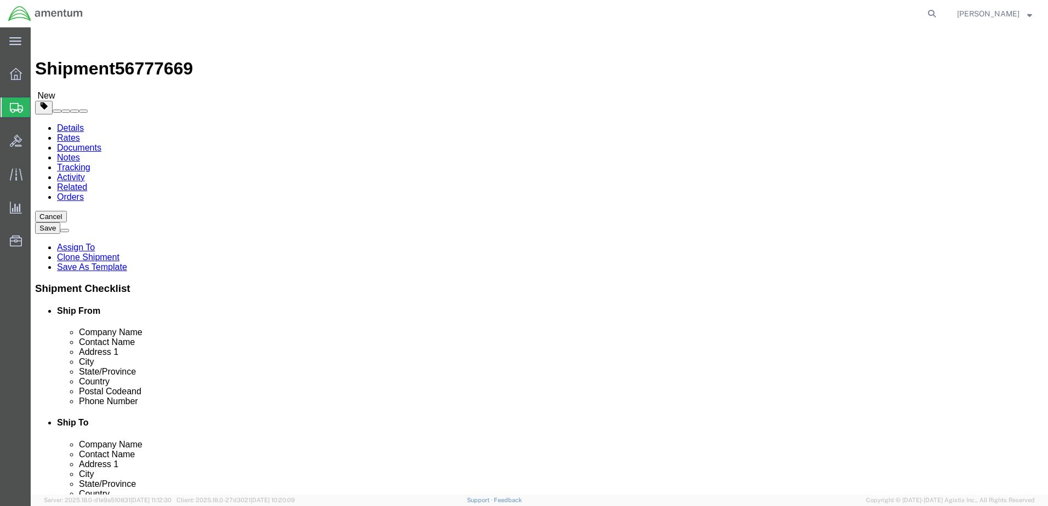
click button "Rate Shipment"
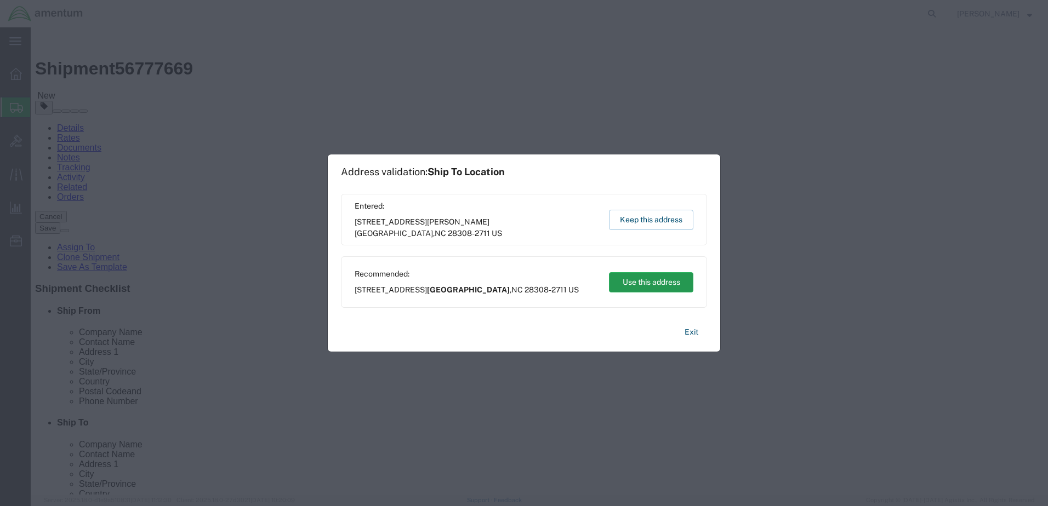
click at [685, 283] on button "Use this address" at bounding box center [651, 282] width 84 height 20
type input "Spring Lake"
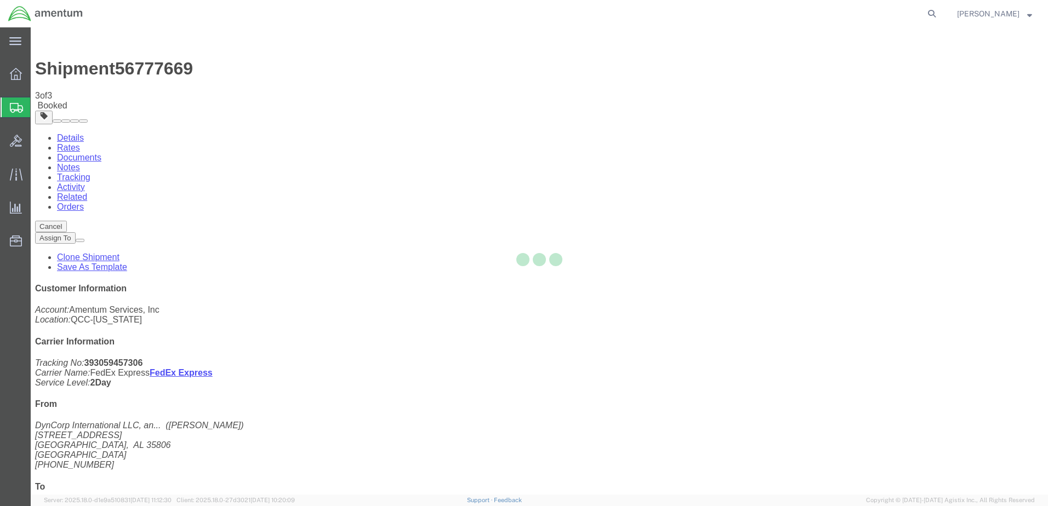
select select "42663"
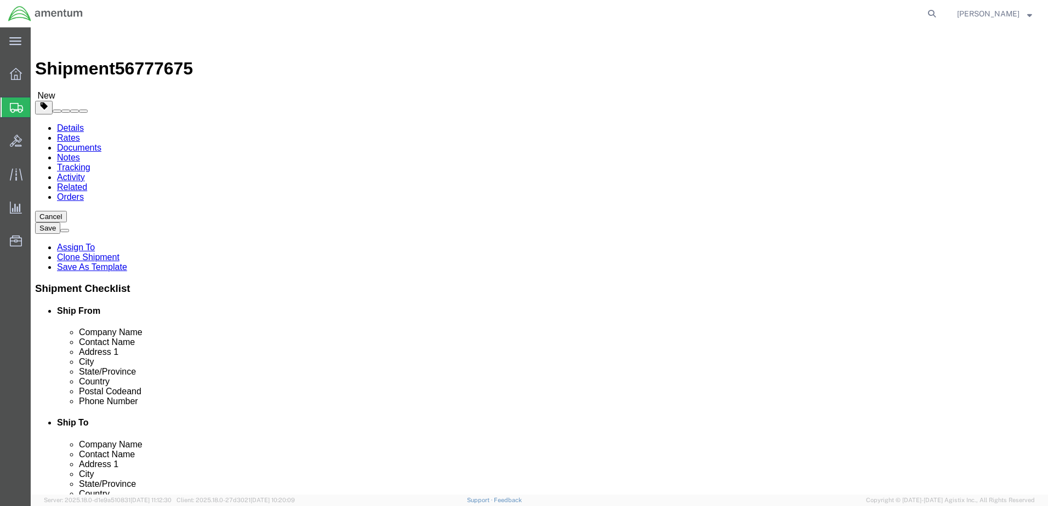
scroll to position [4056, 0]
select select "42727"
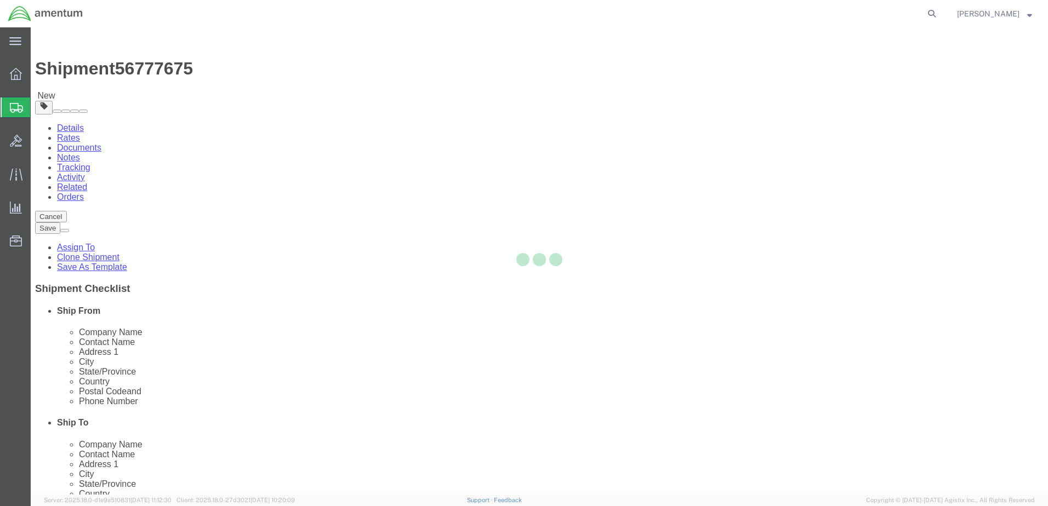
type input "40121"
checkbox input "false"
select select "KY"
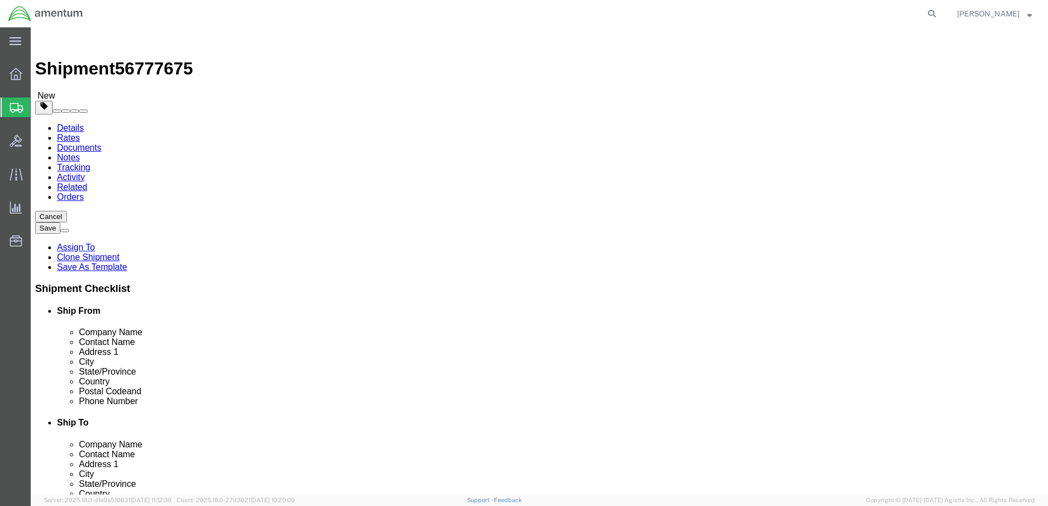
click input "Cleo Johnson"
type input "Brian Morrison"
click div "Address 1 393 SURVEYOR ST"
paste input "682)352-4057"
click input "682)352-4057"
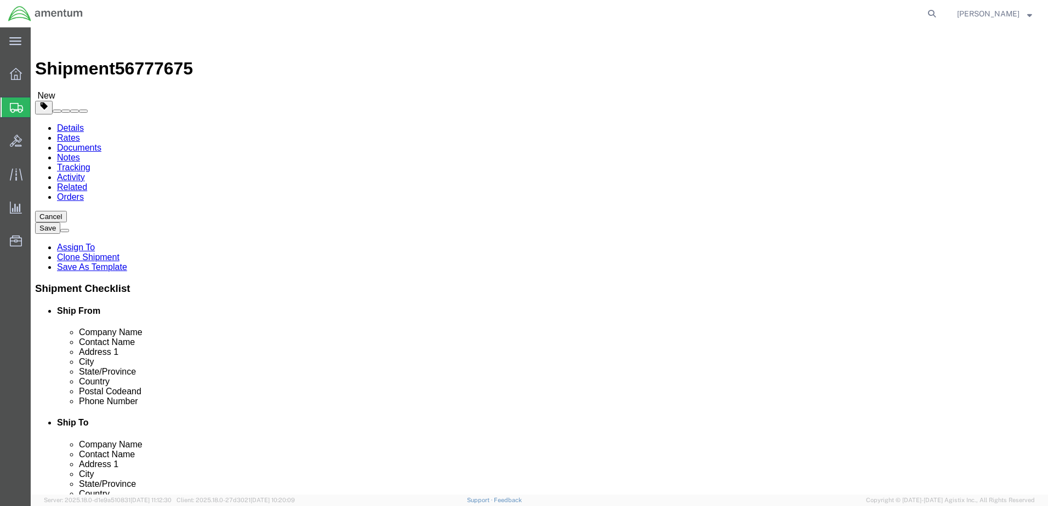
click input "682-352-4057"
type input "682-352-4057"
drag, startPoint x: 859, startPoint y: 367, endPoint x: 863, endPoint y: 374, distance: 8.6
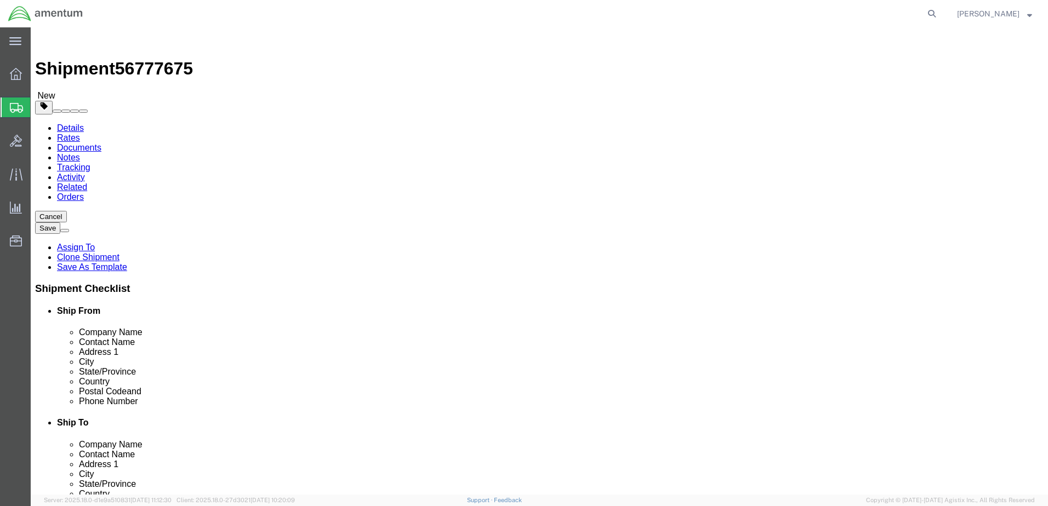
click div "Shipment Checklist Ship From Company Name Contact Name Address 1 City State/Pro…"
click button "Rate Shipment"
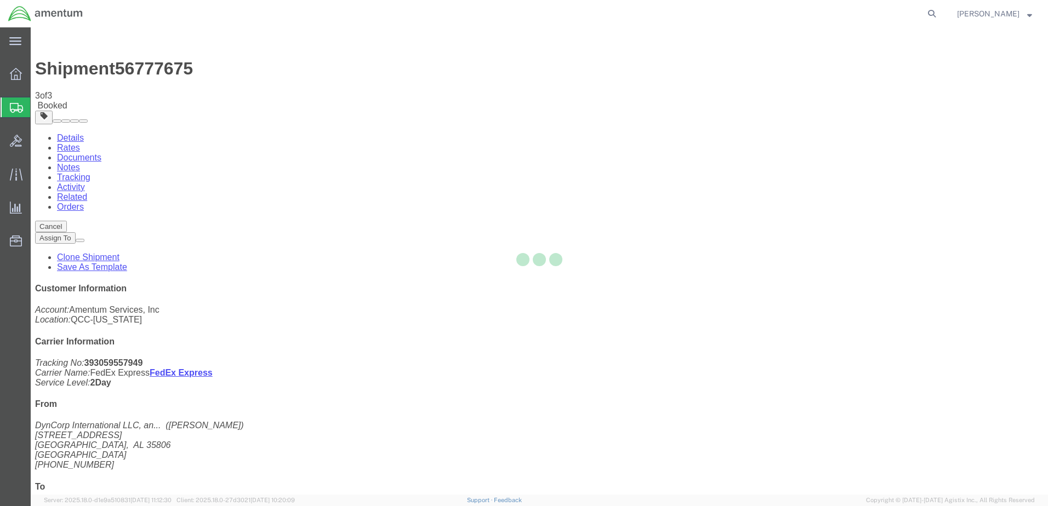
drag, startPoint x: 489, startPoint y: 221, endPoint x: 459, endPoint y: 193, distance: 41.2
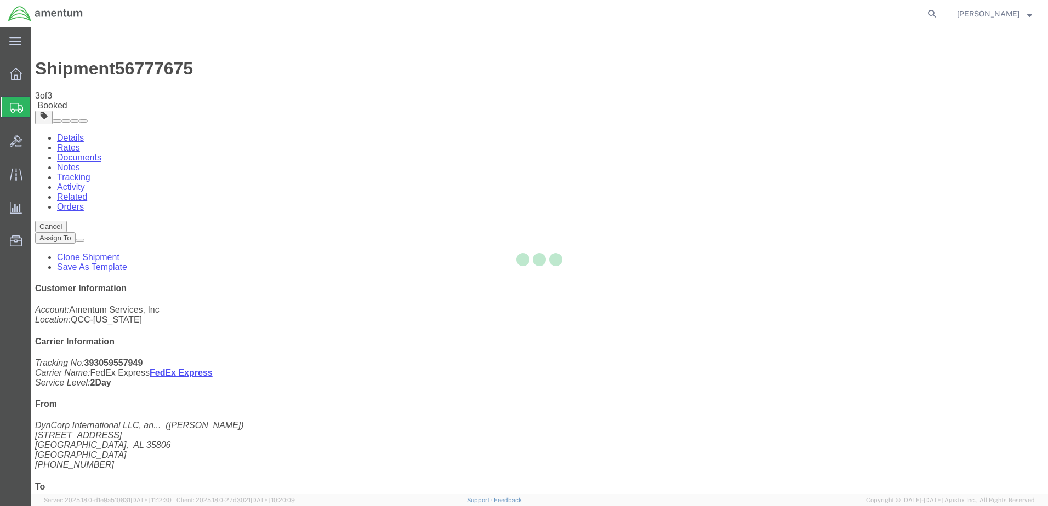
select select "42663"
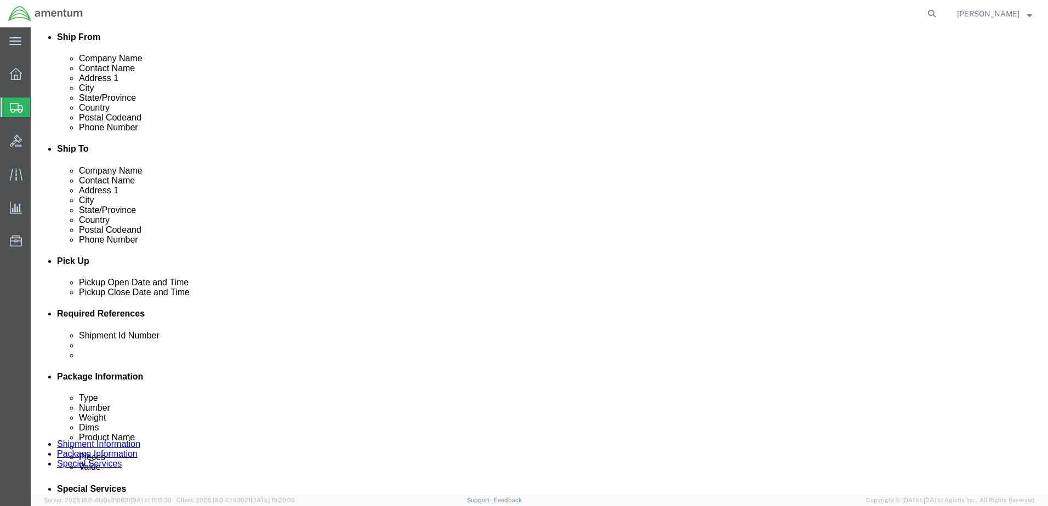
scroll to position [3182, 0]
click body "Shipment 56777679 New Details Rates Documents Notes Tracking Activity Related O…"
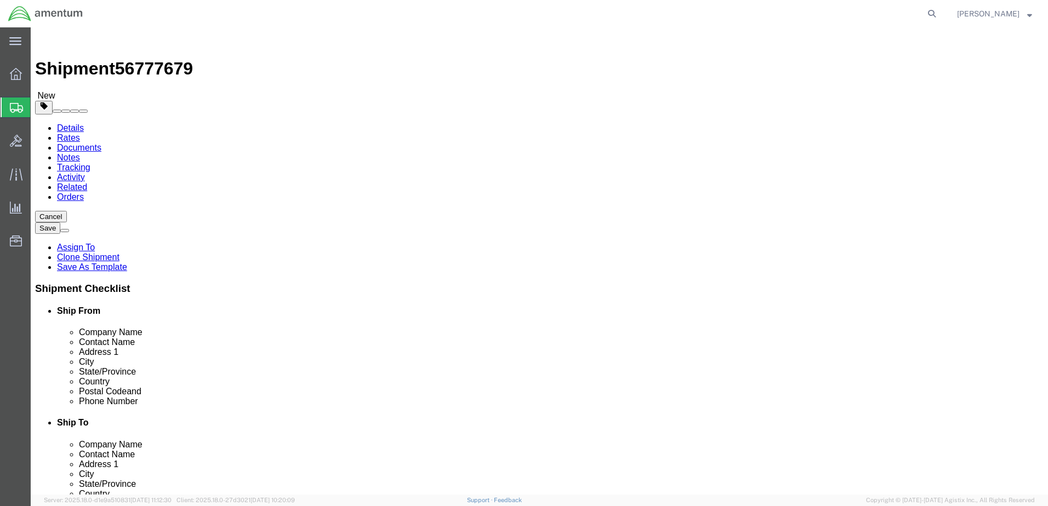
scroll to position [3155, 0]
select select "42668"
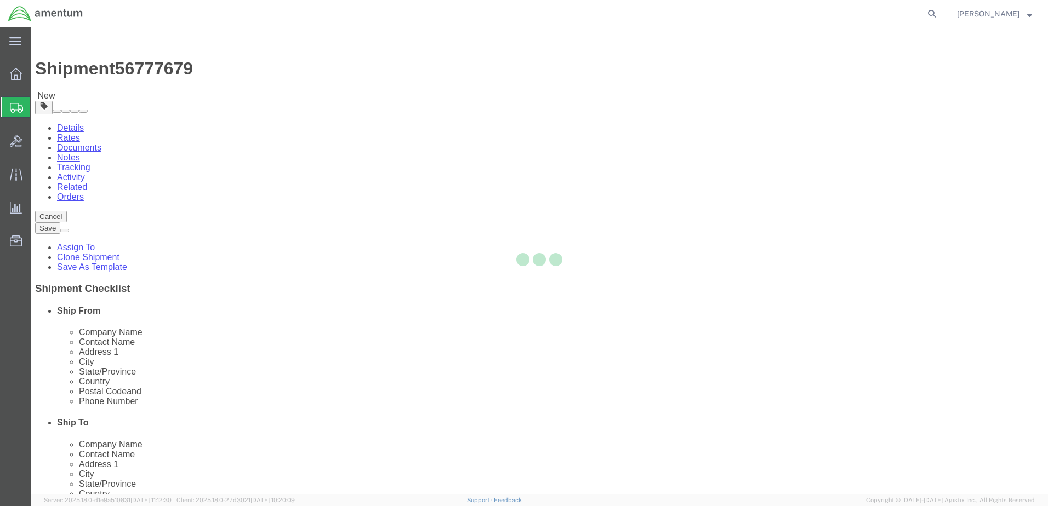
type input "75038"
type input "+1-817-983-6114"
type input "jason.martin@magnointl.com"
checkbox input "true"
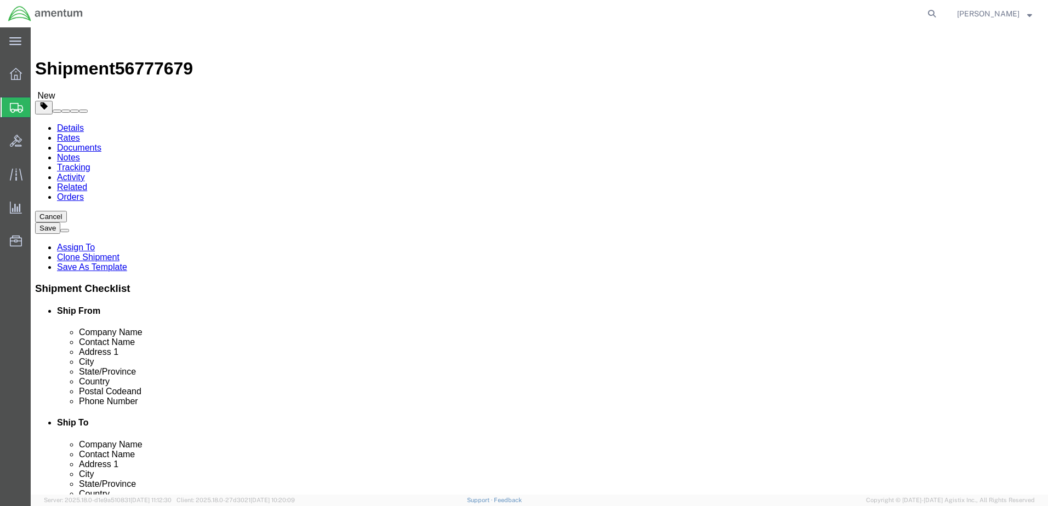
select select "TX"
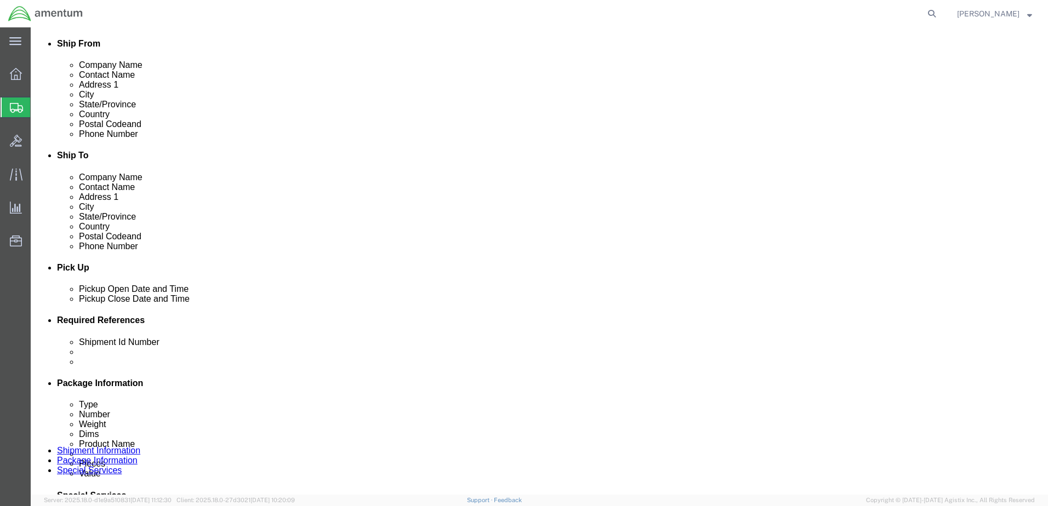
scroll to position [384, 0]
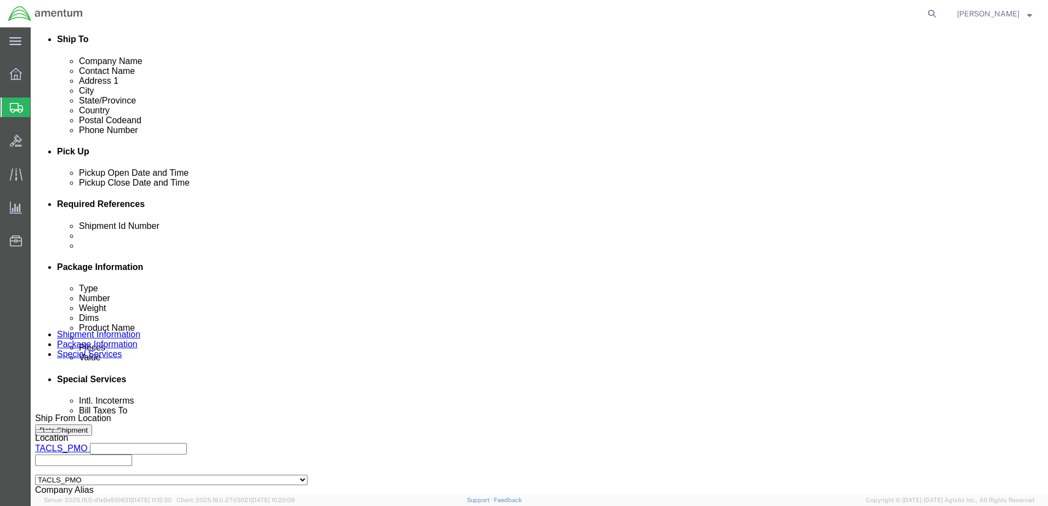
click input "DATA PLATES"
type input "DATA PLATES to SITE 180"
click div "Shipment Id Number DATA PLATES to SITE 180 Select Account Type Activity ID Airl…"
click button "Rate Shipment"
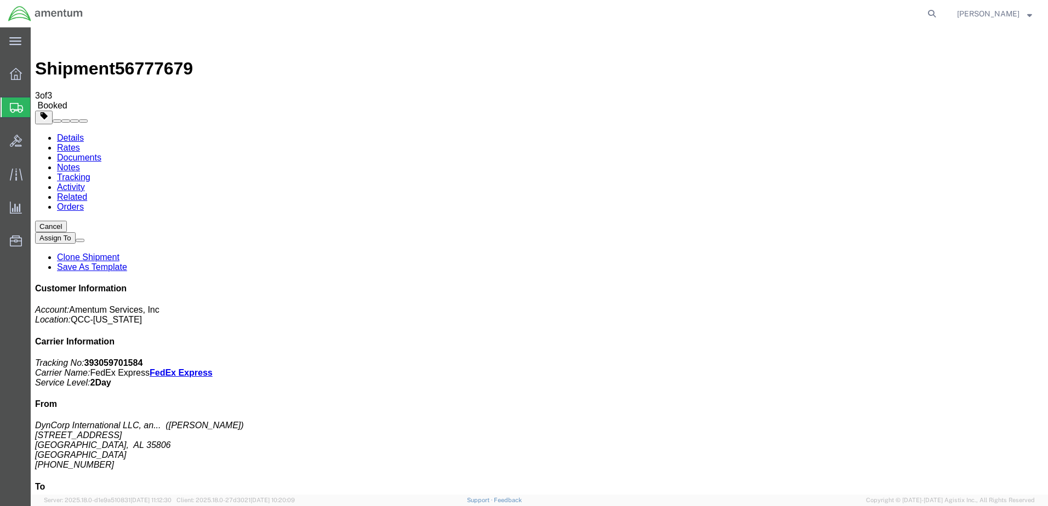
click at [1028, 12] on span "Gary Reed" at bounding box center [994, 14] width 75 height 12
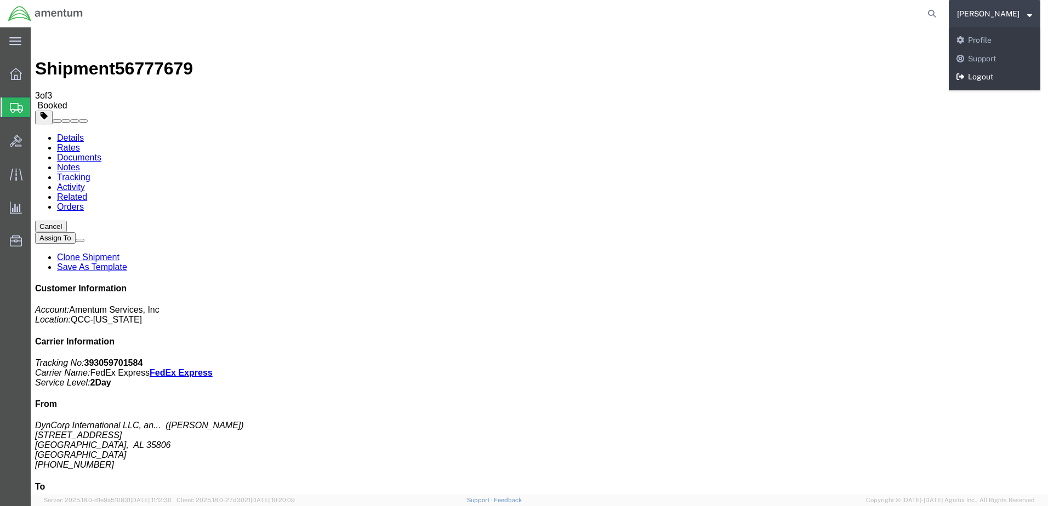
click at [999, 72] on link "Logout" at bounding box center [995, 77] width 92 height 19
